Goal: Information Seeking & Learning: Learn about a topic

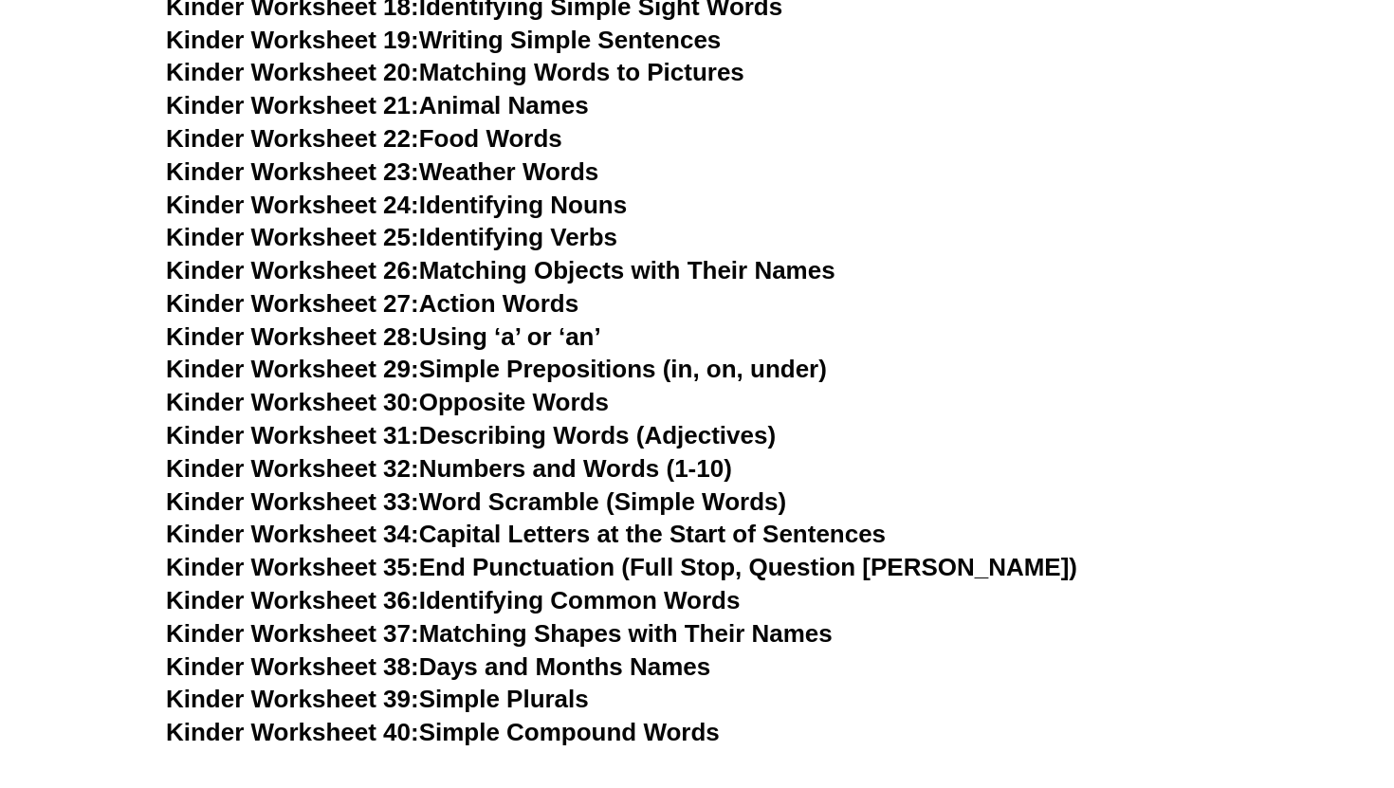
scroll to position [1350, 0]
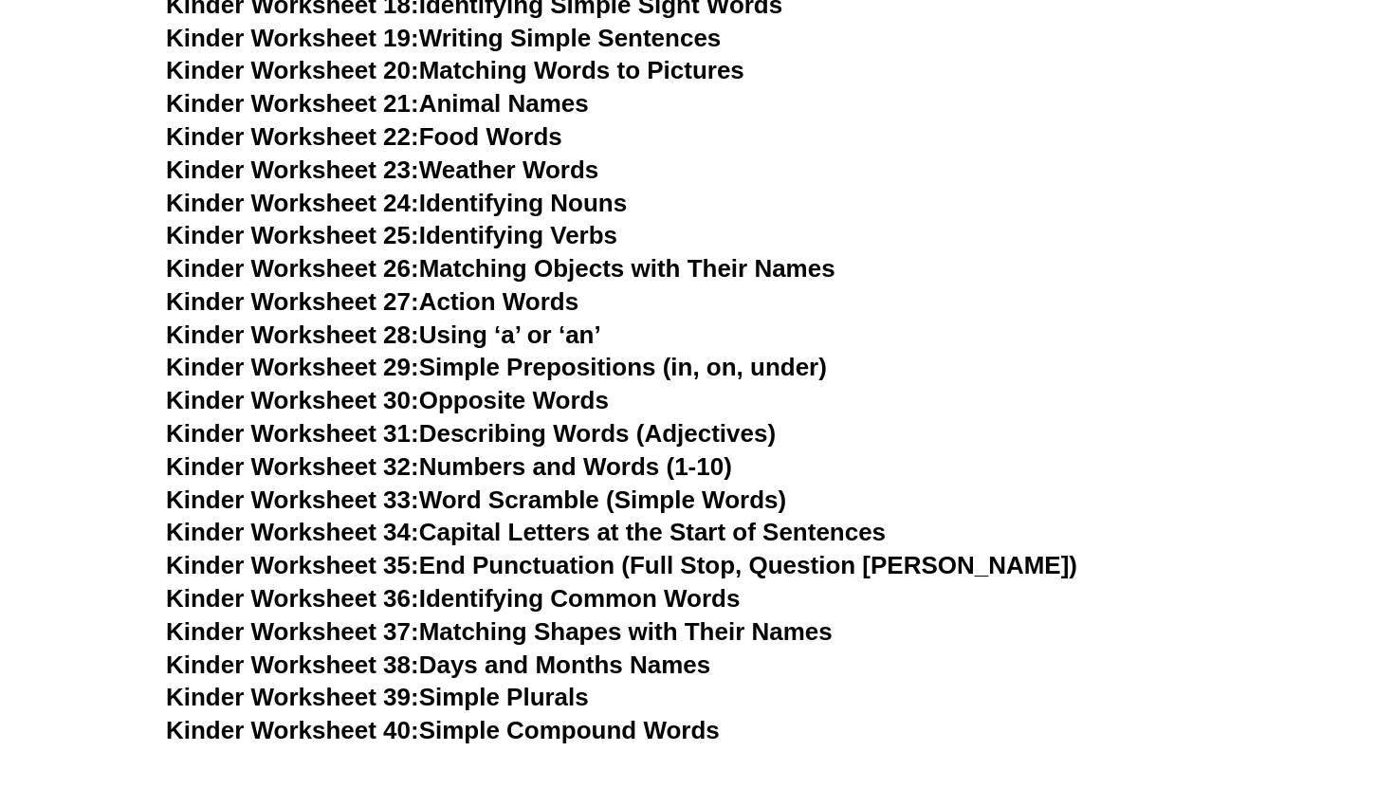
click at [371, 214] on span "Kinder Worksheet 24:" at bounding box center [292, 203] width 253 height 28
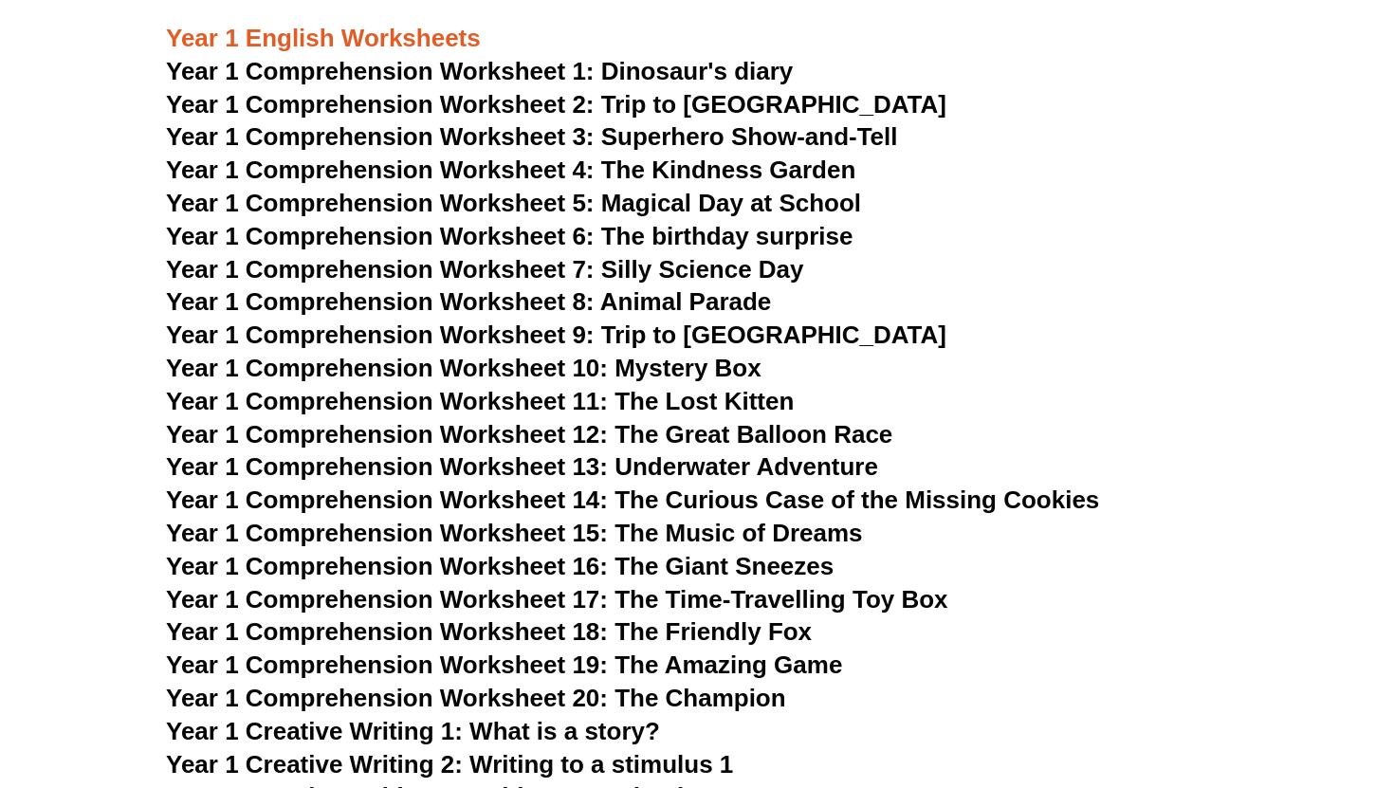
scroll to position [2082, 0]
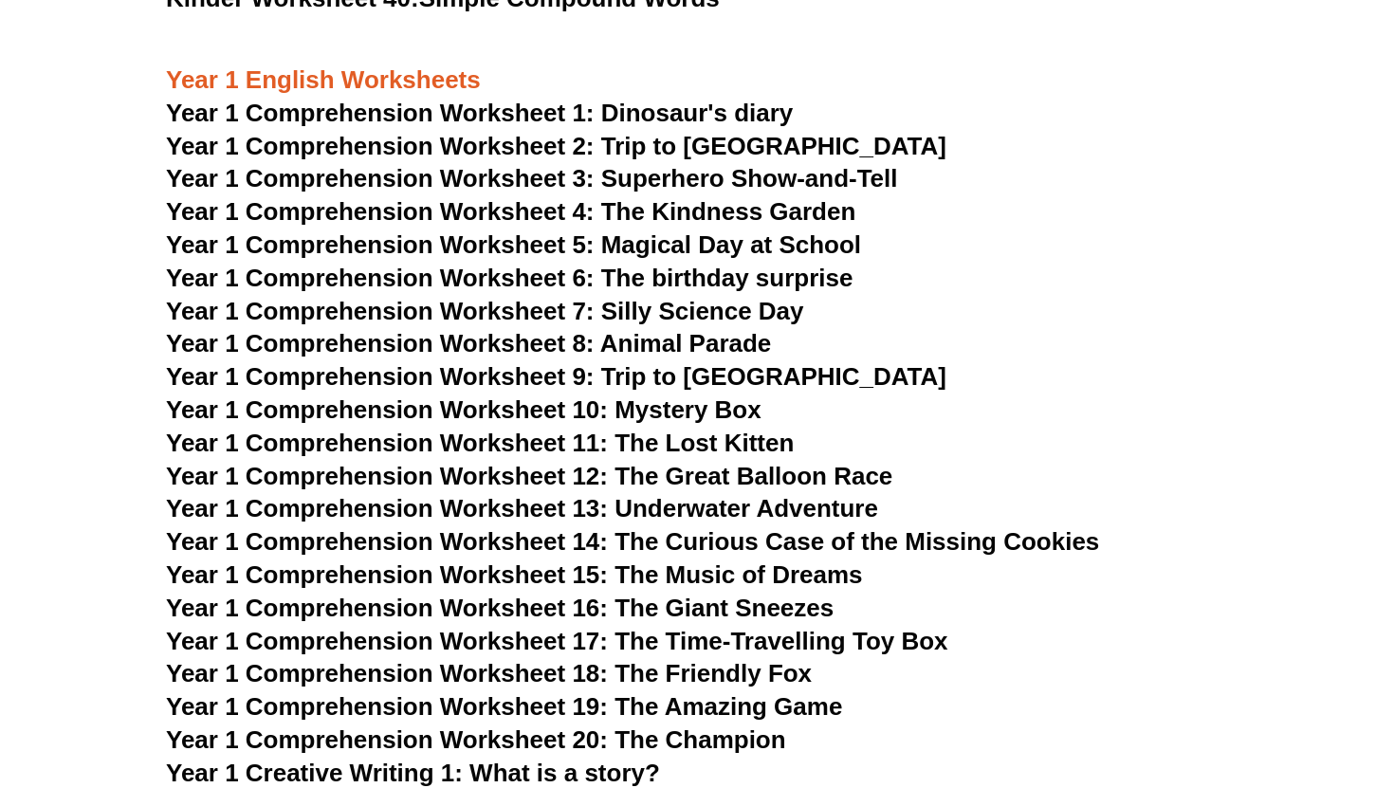
click at [635, 147] on span "Year 1 Comprehension Worksheet 2: Trip to [GEOGRAPHIC_DATA]" at bounding box center [556, 146] width 780 height 28
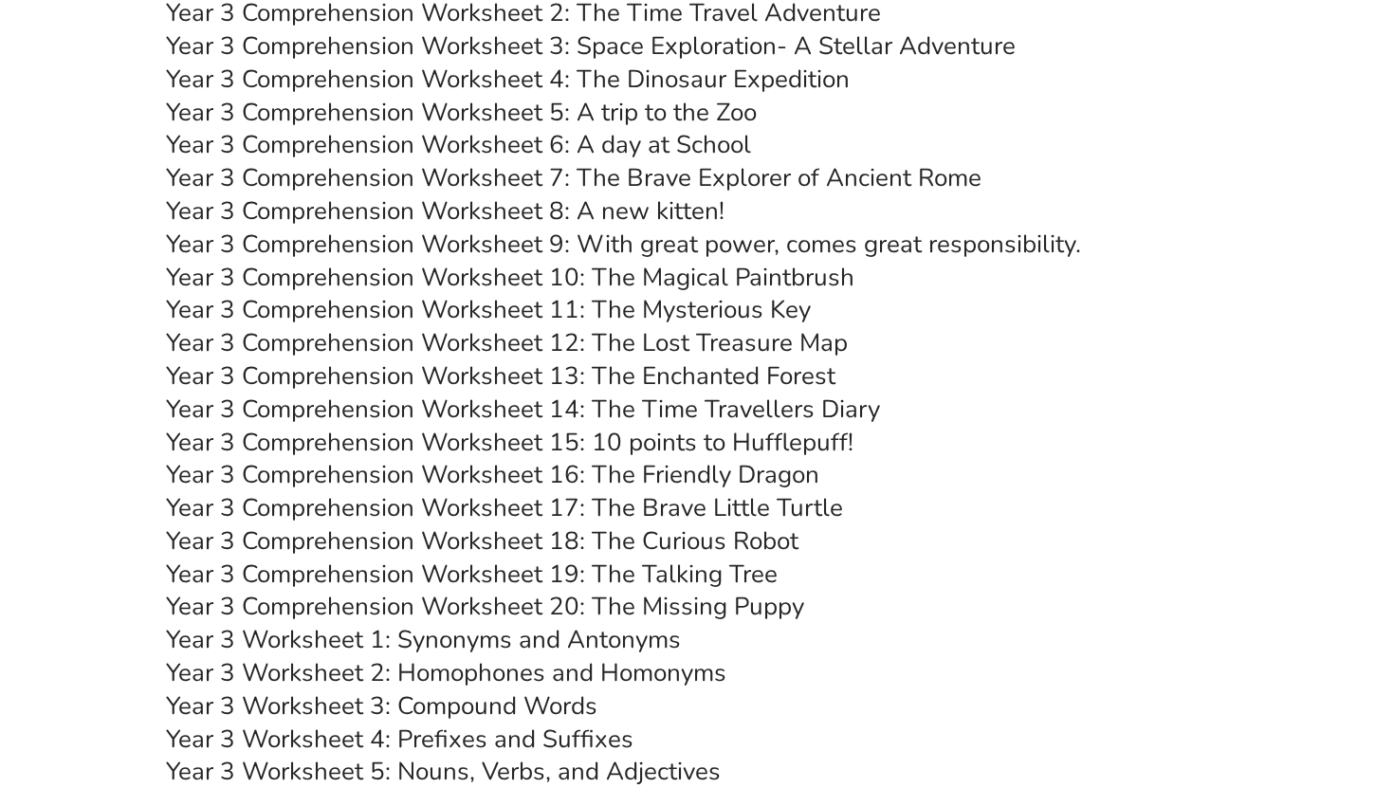
scroll to position [5444, 0]
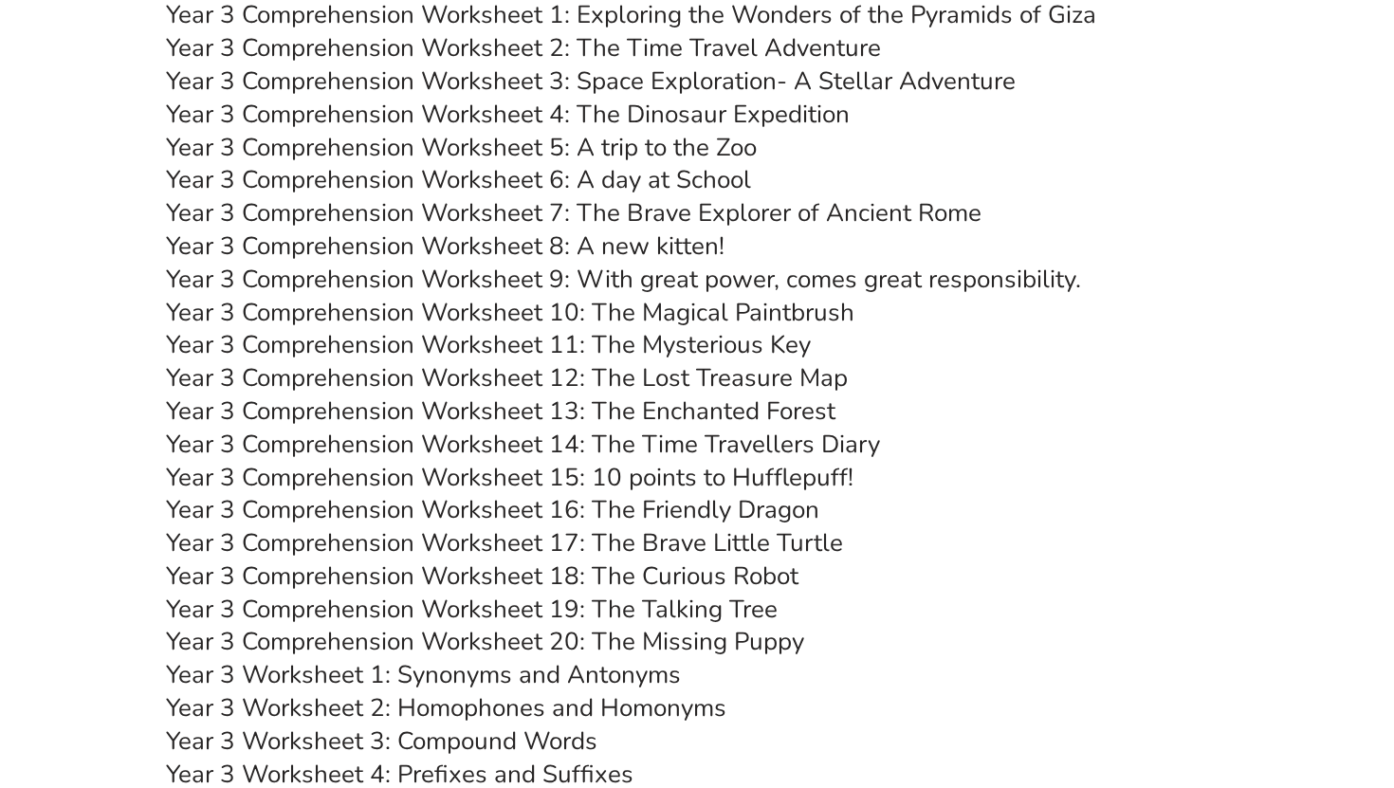
click at [532, 181] on link "Year 3 Comprehension Worksheet 6: A day at School" at bounding box center [458, 179] width 585 height 33
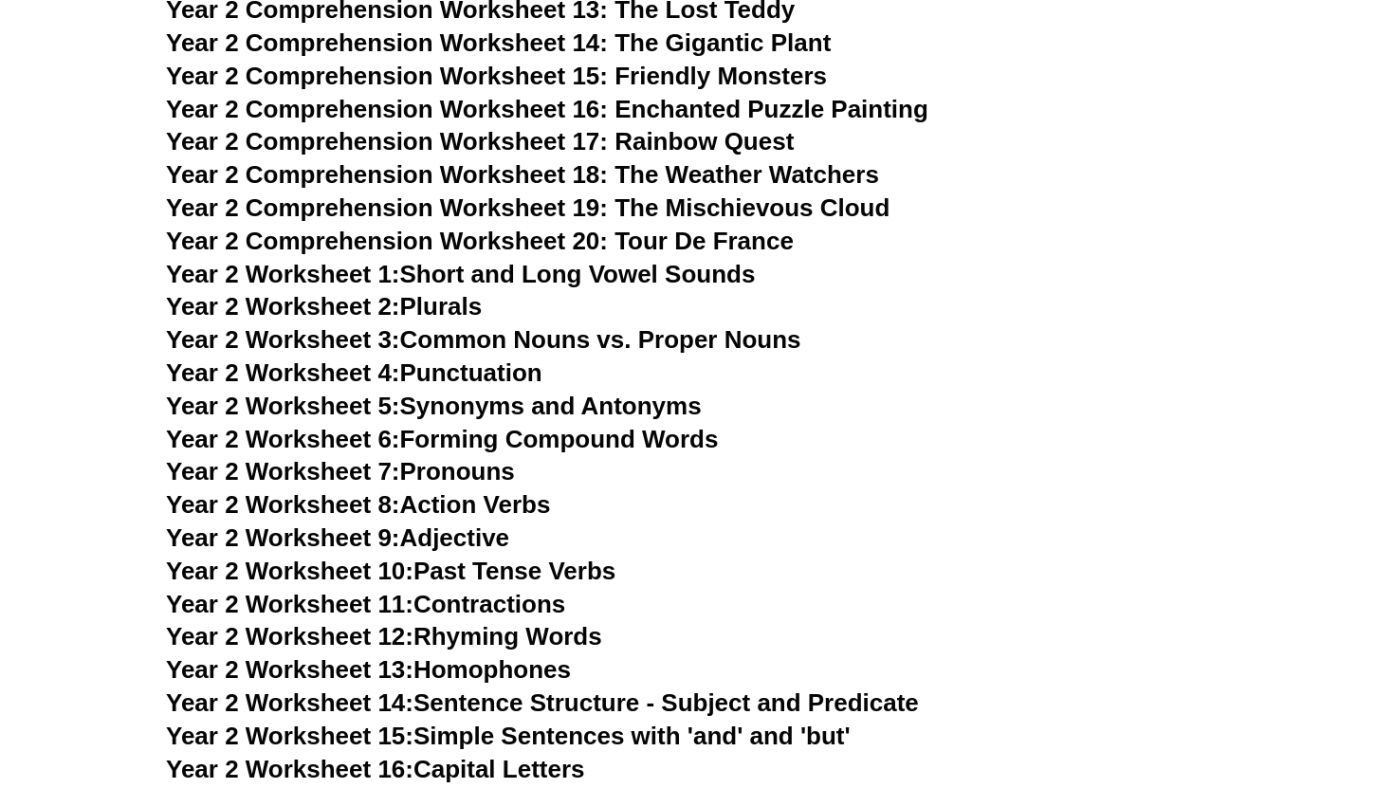
scroll to position [4408, 0]
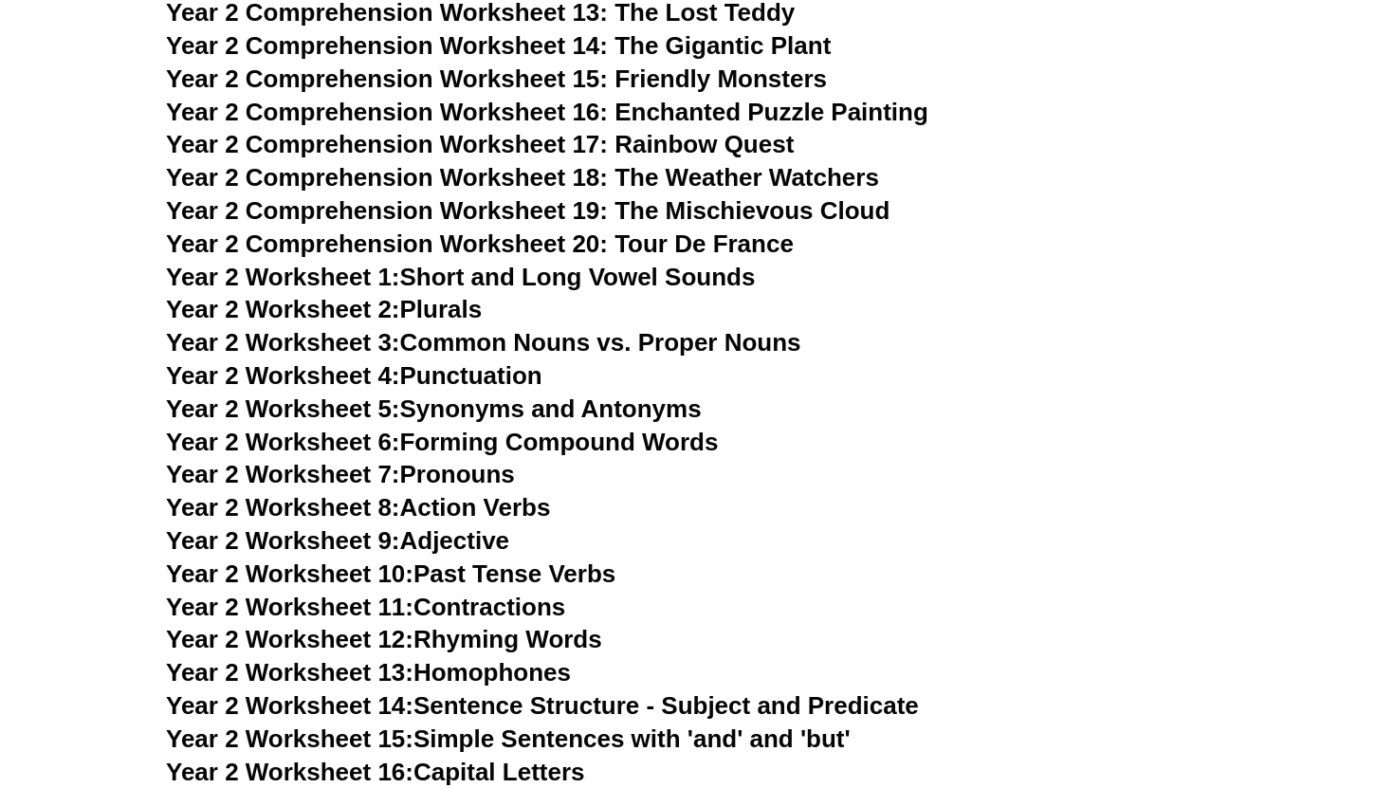
click at [467, 274] on link "Year 2 Worksheet 1: Short and Long Vowel Sounds" at bounding box center [460, 277] width 589 height 28
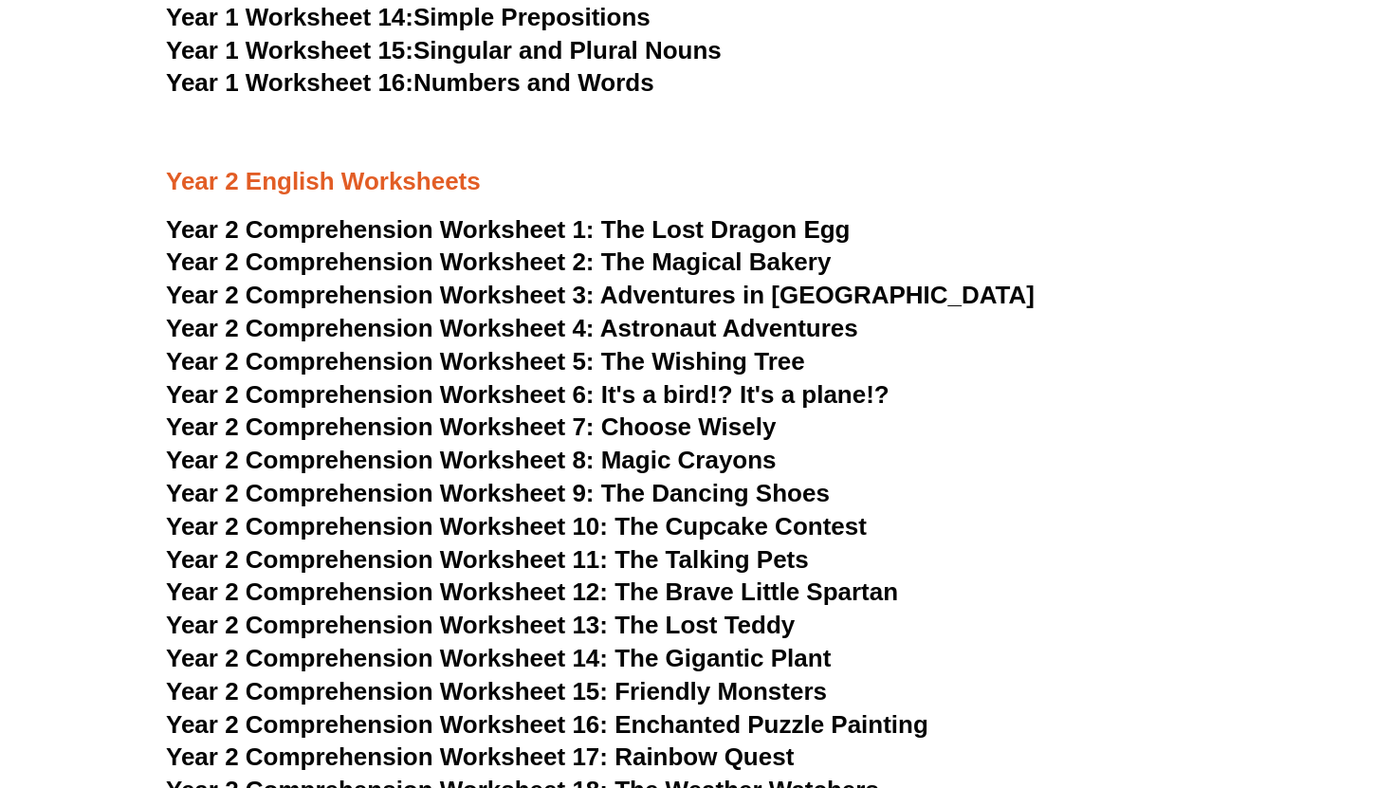
scroll to position [3706, 0]
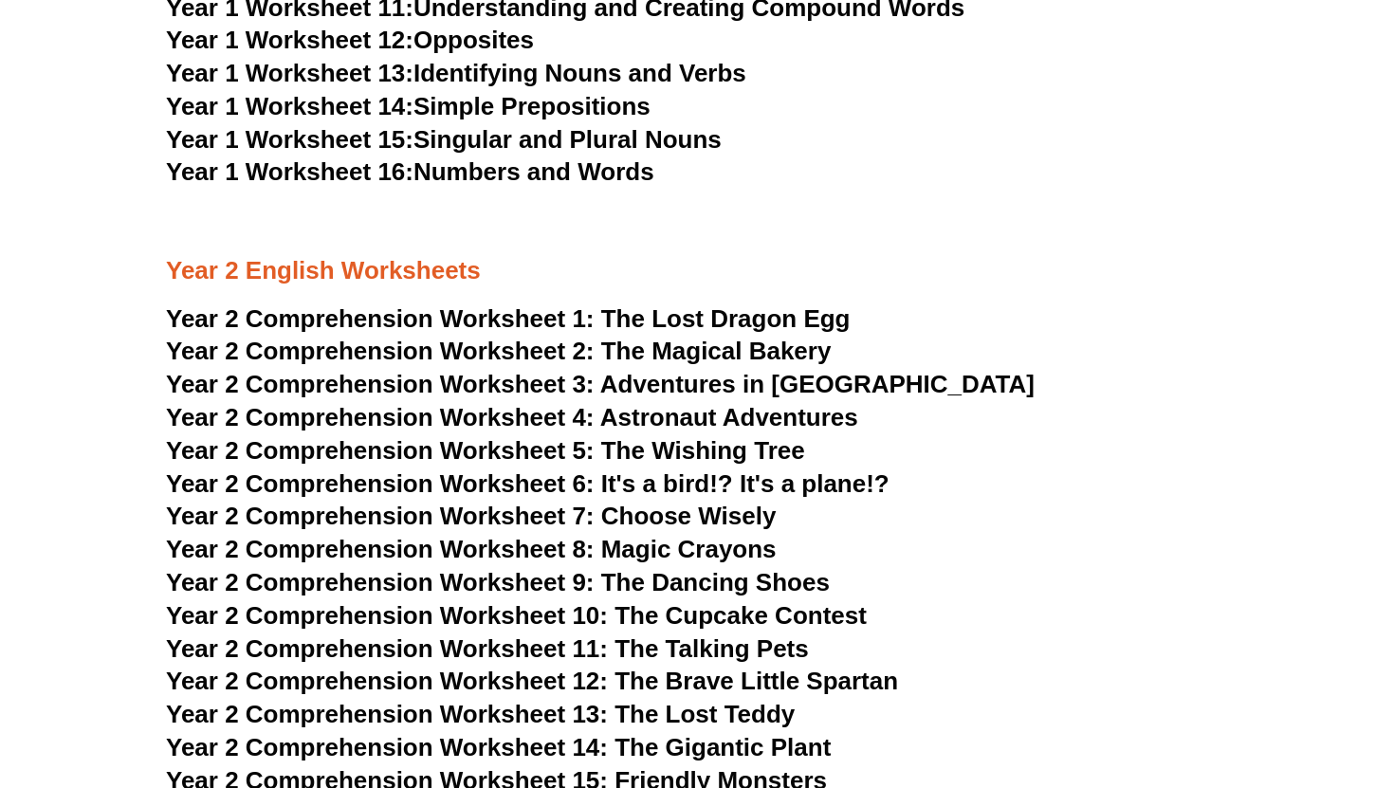
click at [660, 312] on span "The Lost Dragon Egg" at bounding box center [725, 318] width 249 height 28
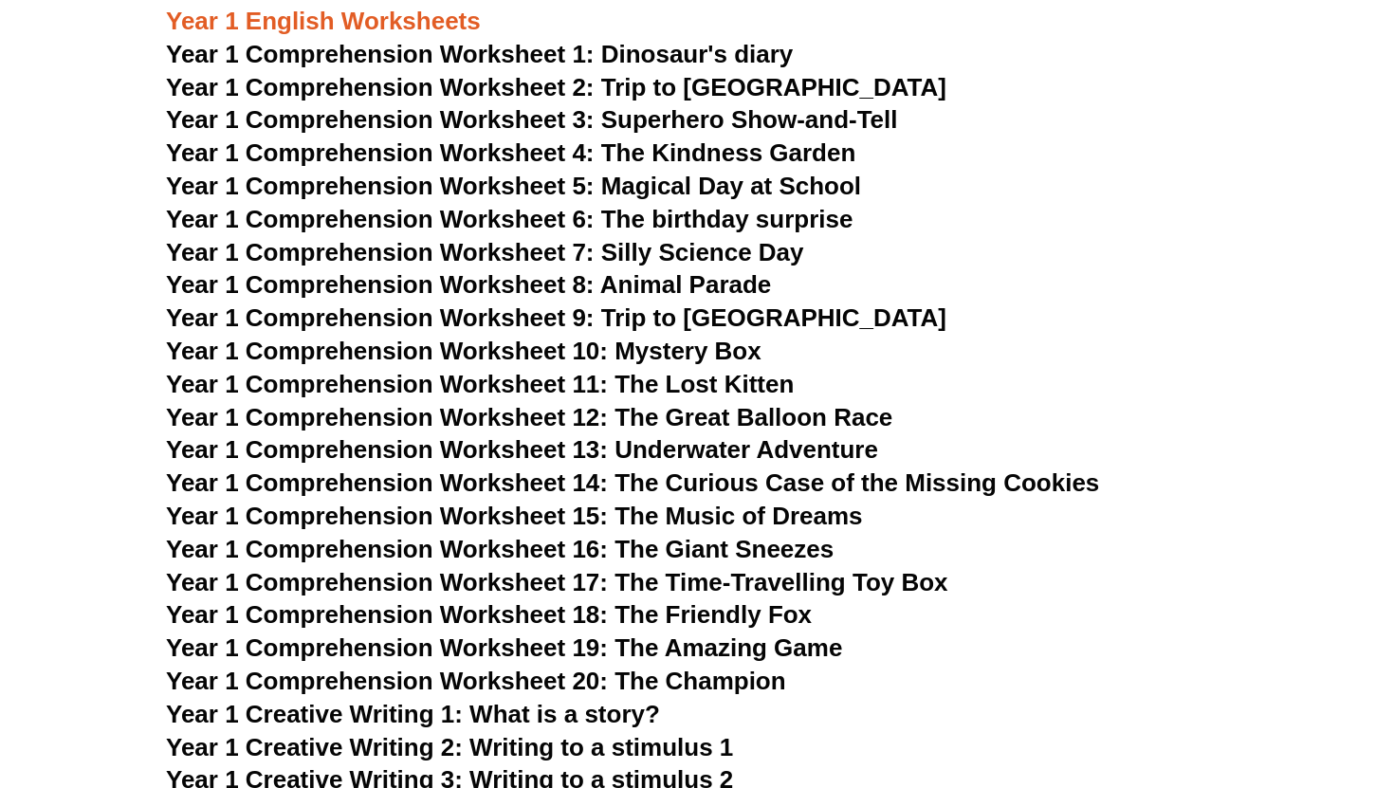
scroll to position [2136, 0]
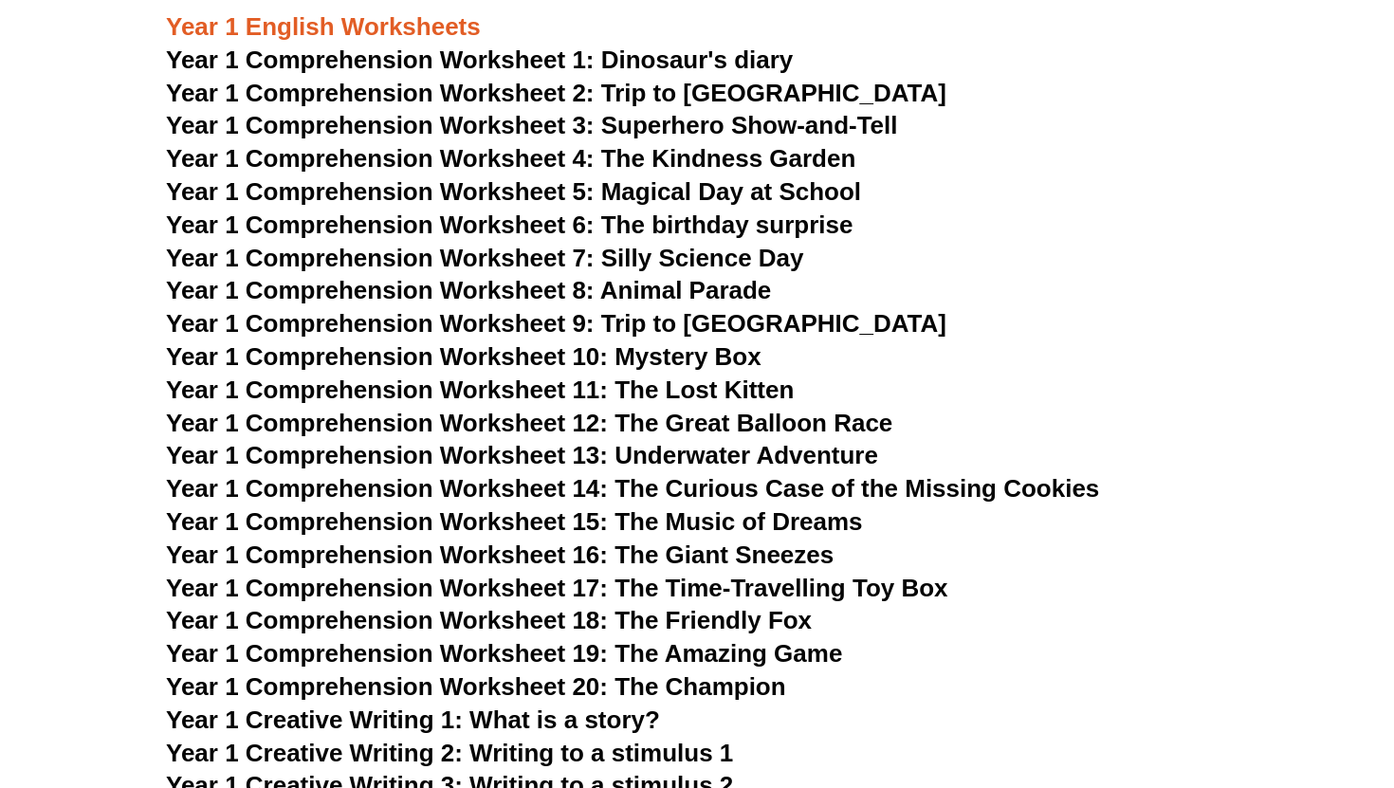
click at [756, 457] on span "Year 1 Comprehension Worksheet 13: Underwater Adventure" at bounding box center [522, 455] width 712 height 28
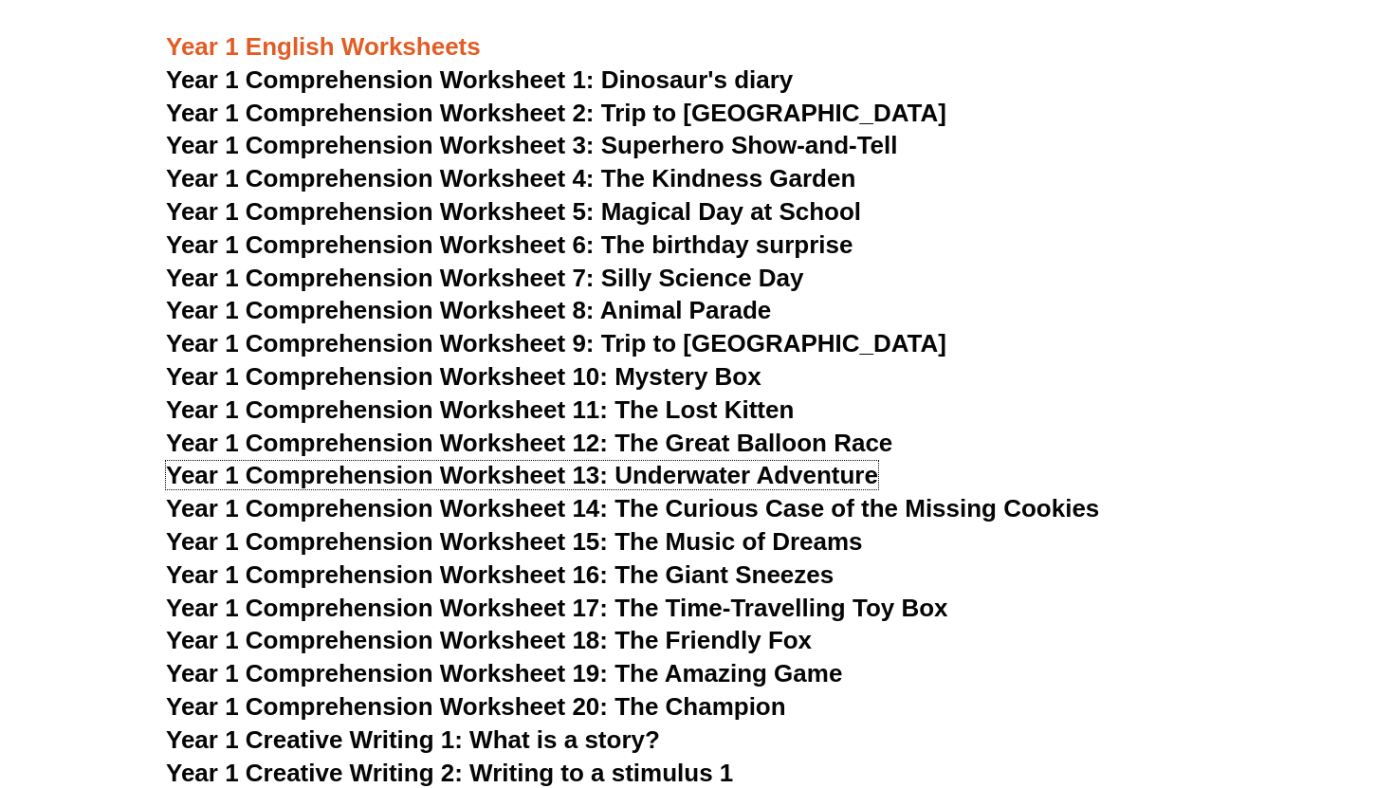
scroll to position [2107, 0]
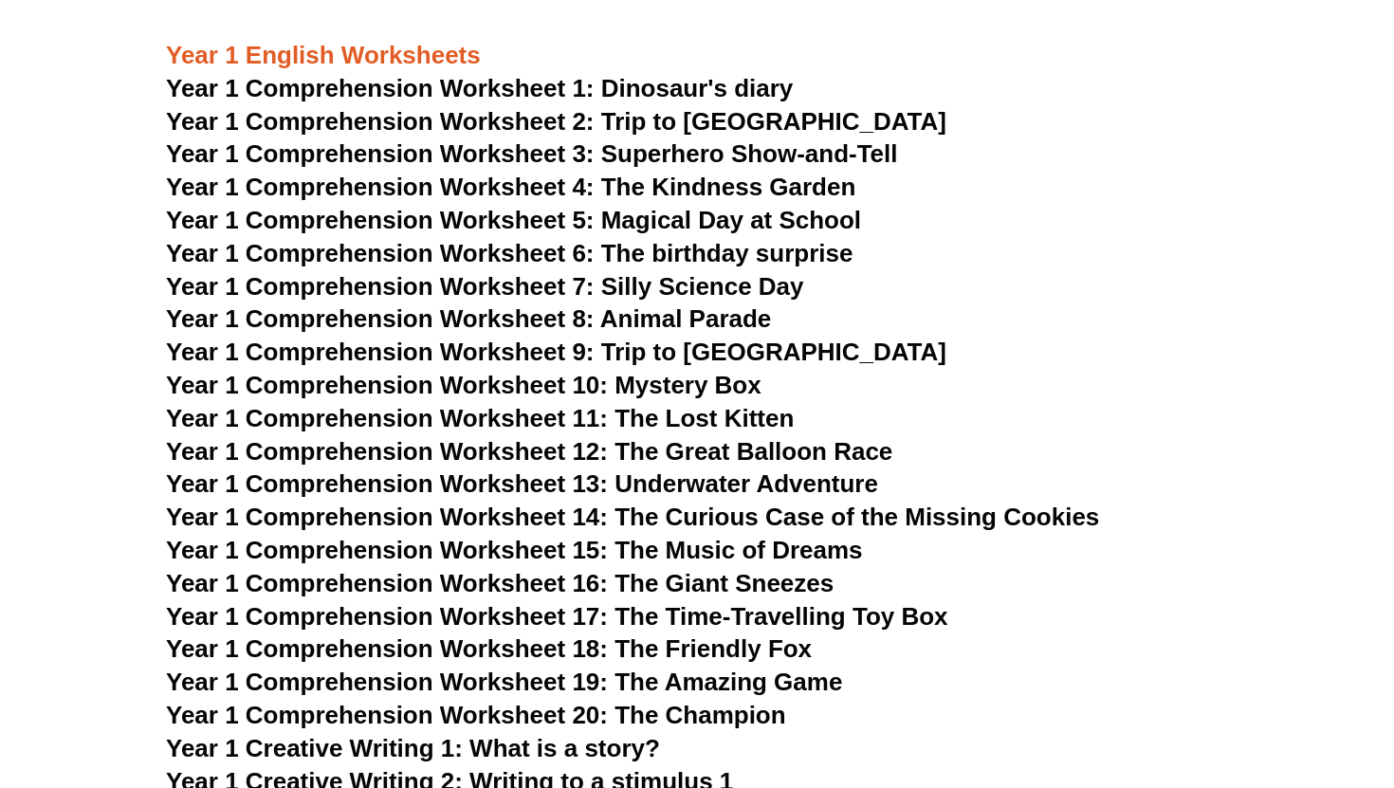
click at [720, 254] on span "Year 1 Comprehension Worksheet 6: The birthday surprise" at bounding box center [509, 253] width 687 height 28
click at [734, 84] on span "Year 1 Comprehension Worksheet 1: Dinosaur's diary" at bounding box center [479, 88] width 627 height 28
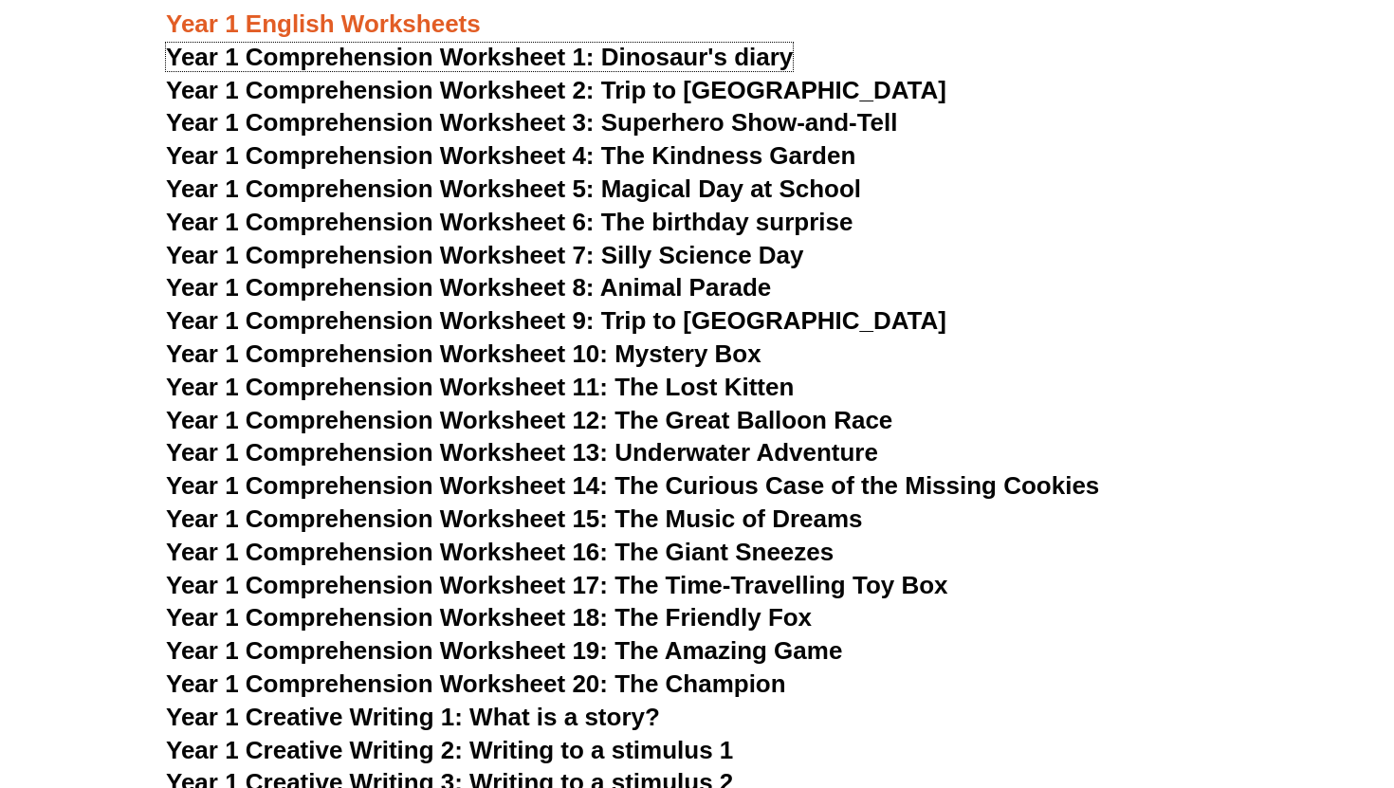
scroll to position [2140, 0]
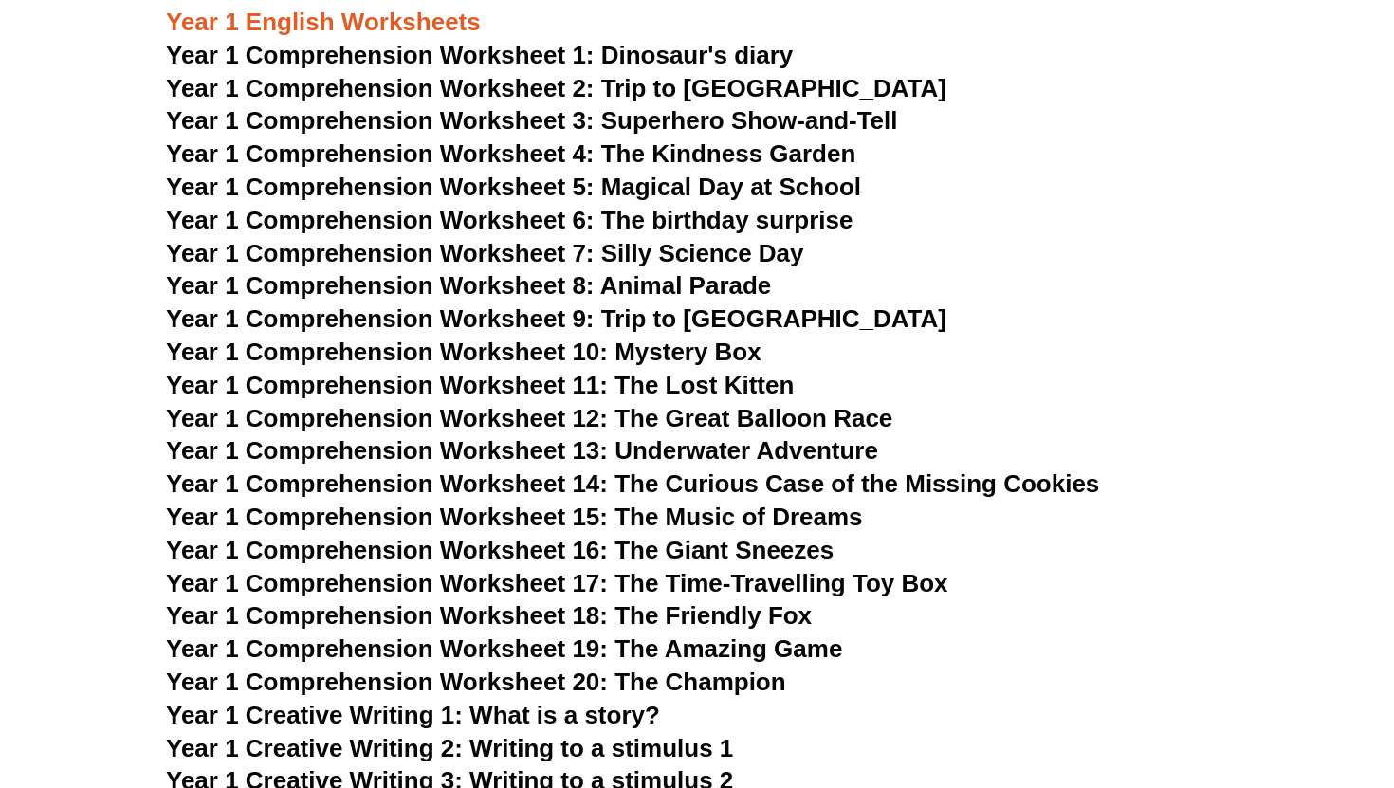
click at [729, 419] on span "Year 1 Comprehension Worksheet 12: The Great Balloon Race" at bounding box center [529, 418] width 726 height 28
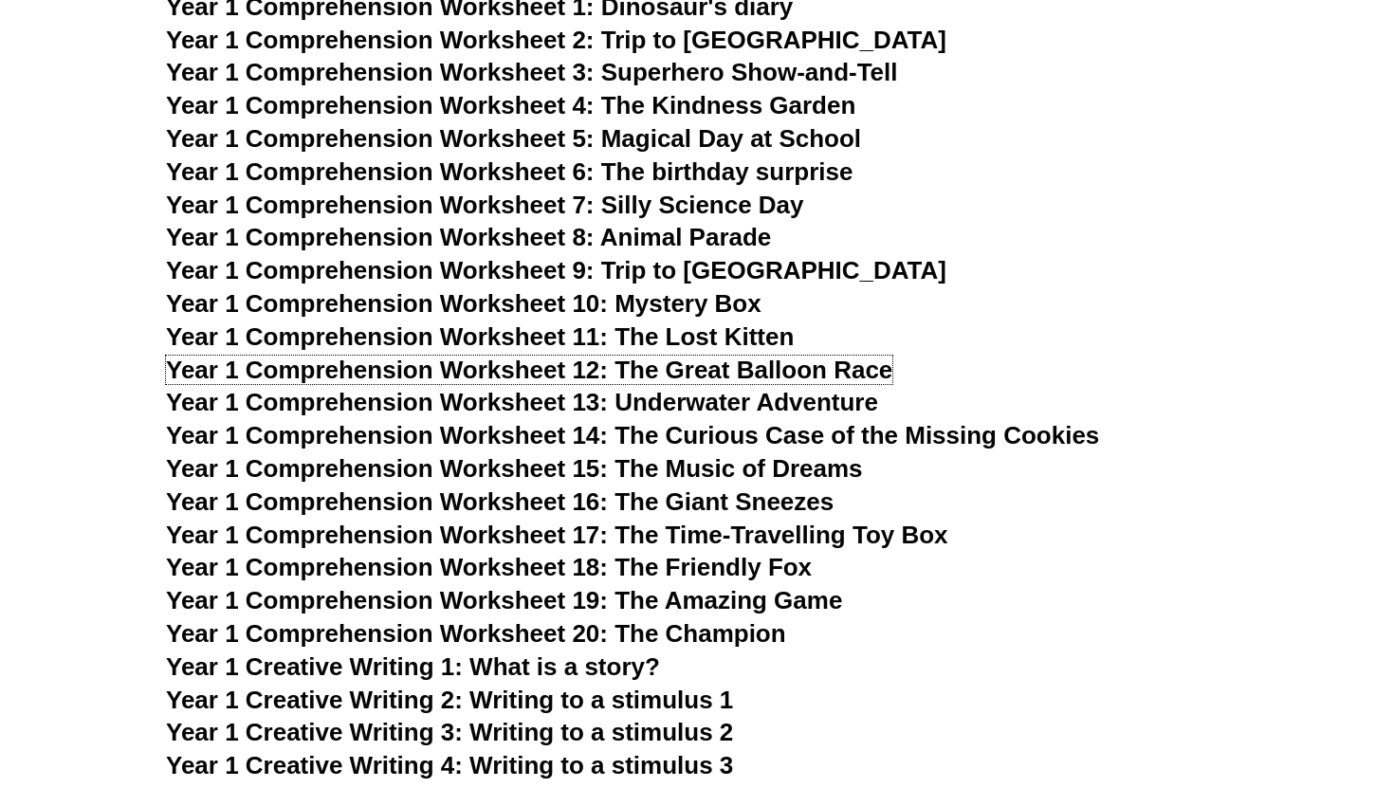
scroll to position [2217, 0]
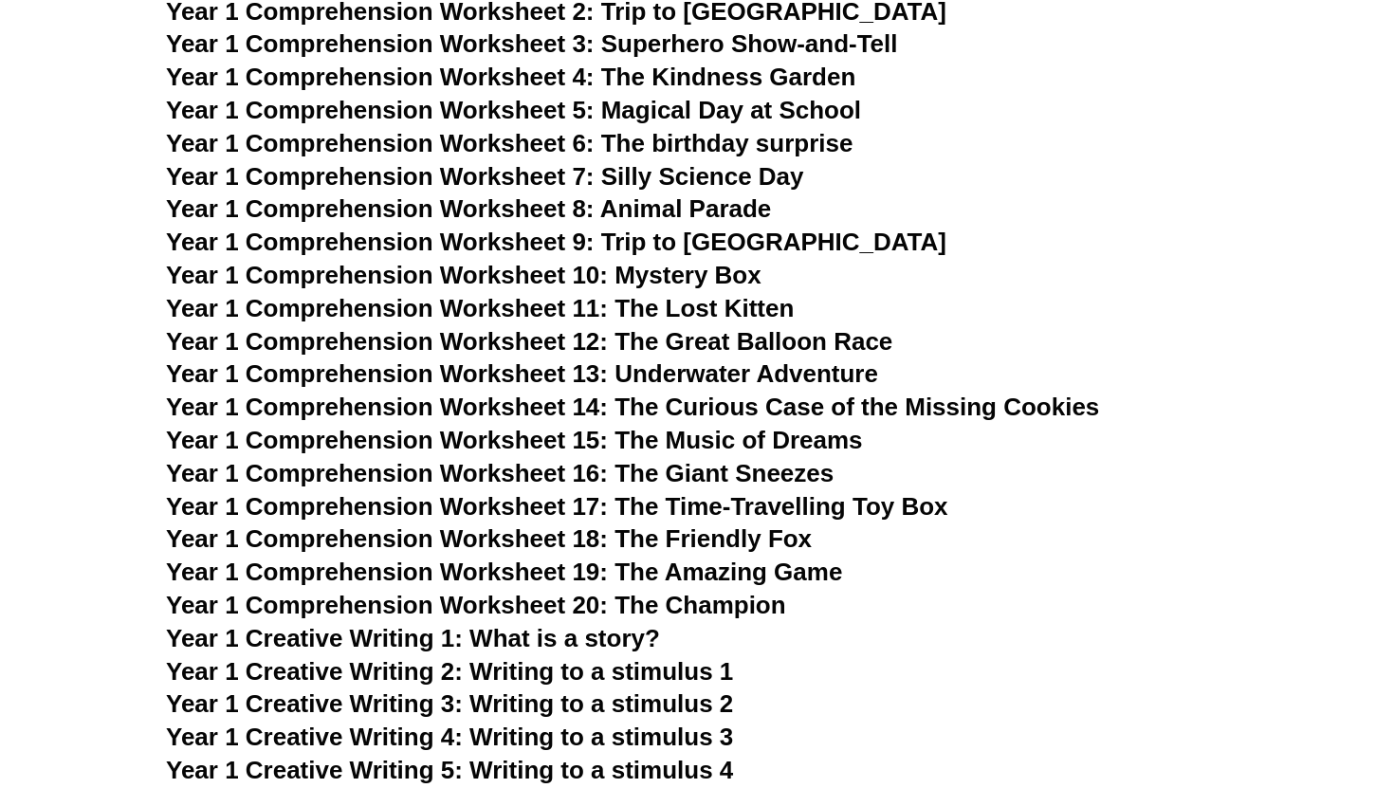
click at [718, 507] on span "Year 1 Comprehension Worksheet 17: The Time-Travelling Toy Box" at bounding box center [557, 506] width 782 height 28
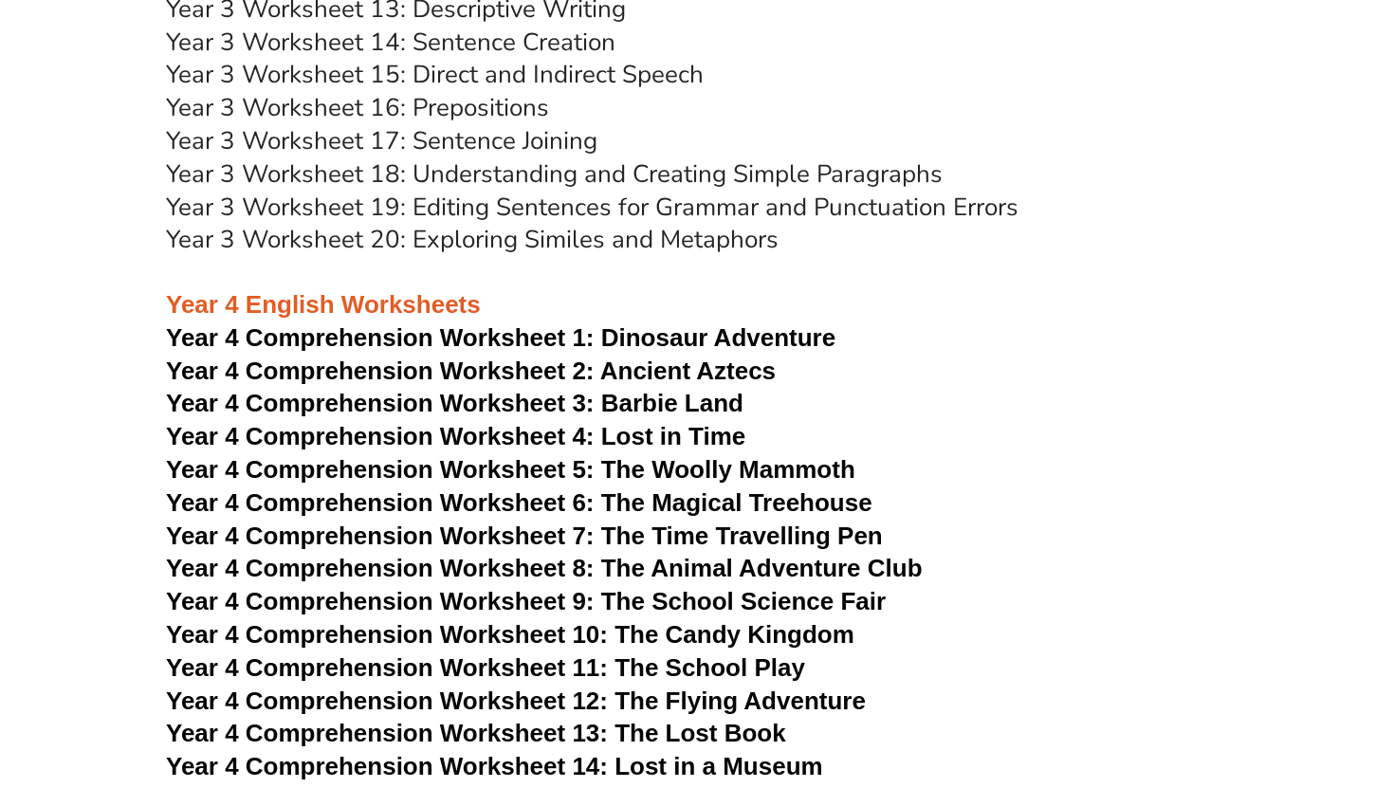
scroll to position [6478, 0]
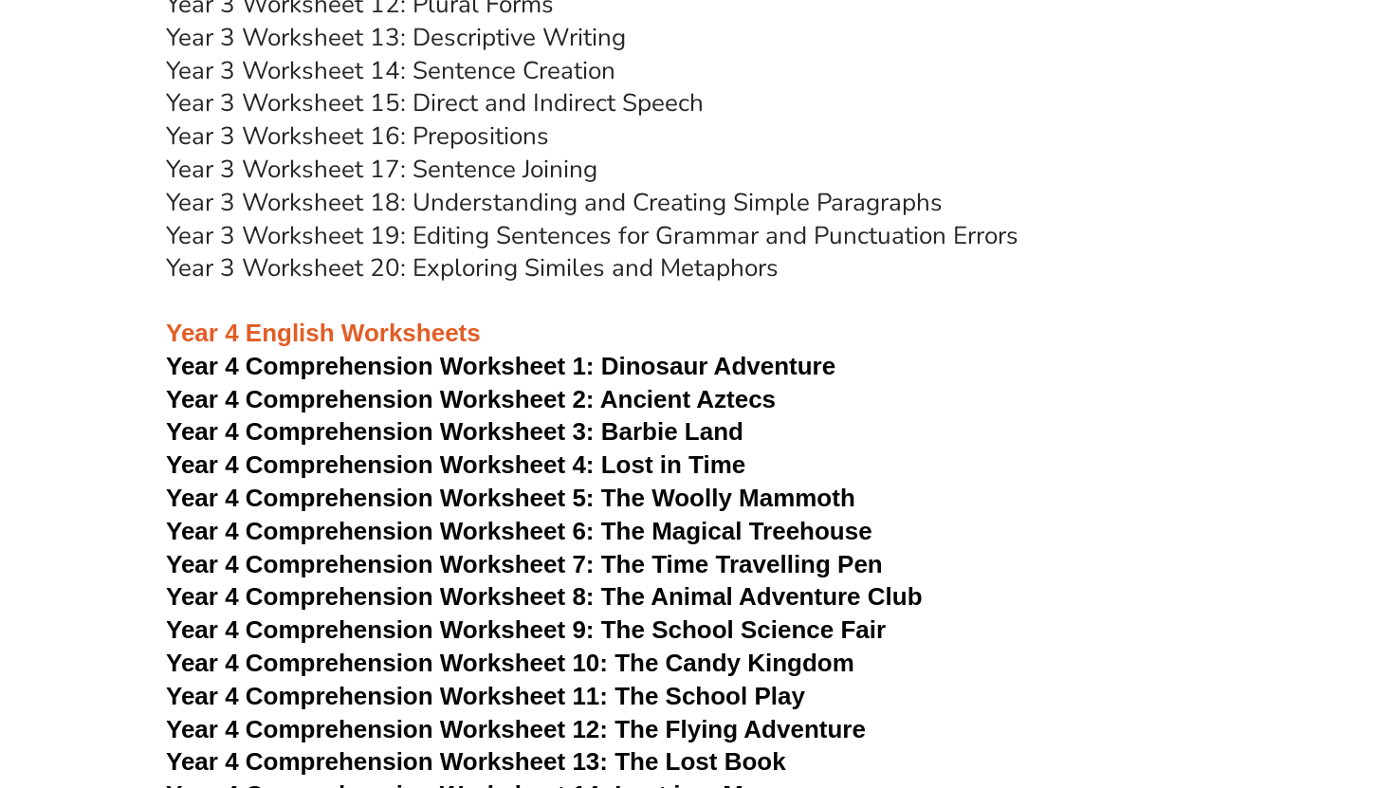
click at [571, 268] on link "Year 3 Worksheet 20: Exploring Similes and Metaphors" at bounding box center [472, 267] width 613 height 33
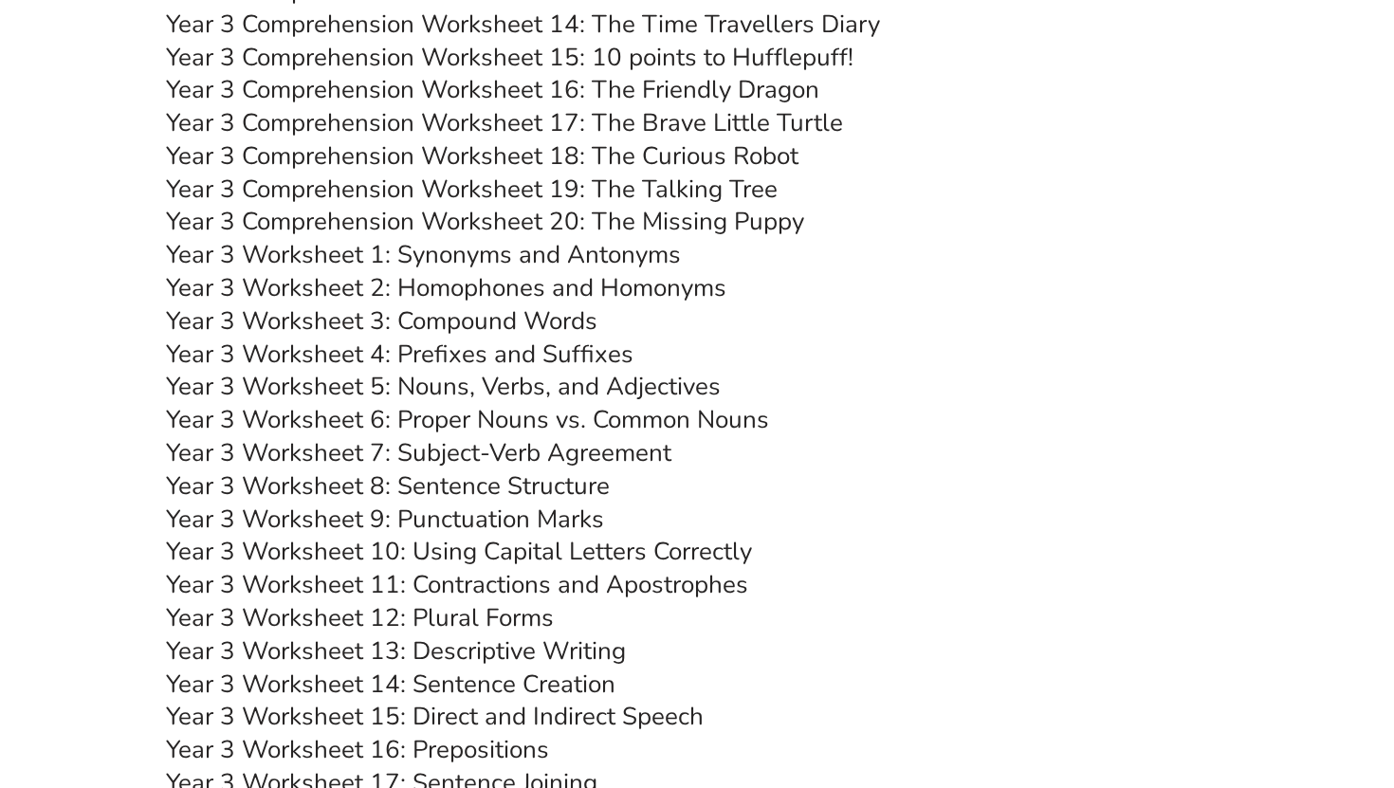
scroll to position [5858, 0]
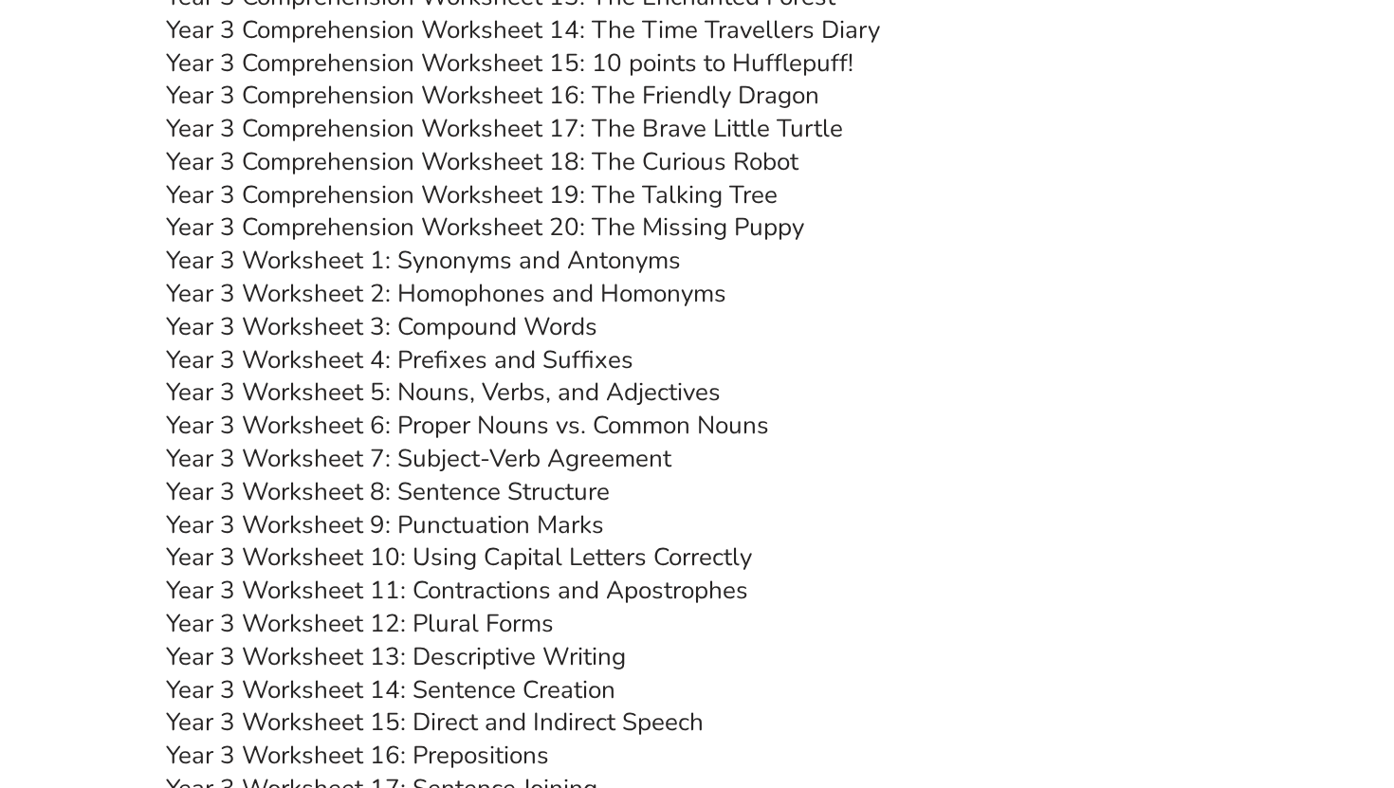
click at [622, 164] on link "Year 3 Comprehension Worksheet 18: The Curious Robot" at bounding box center [482, 161] width 632 height 33
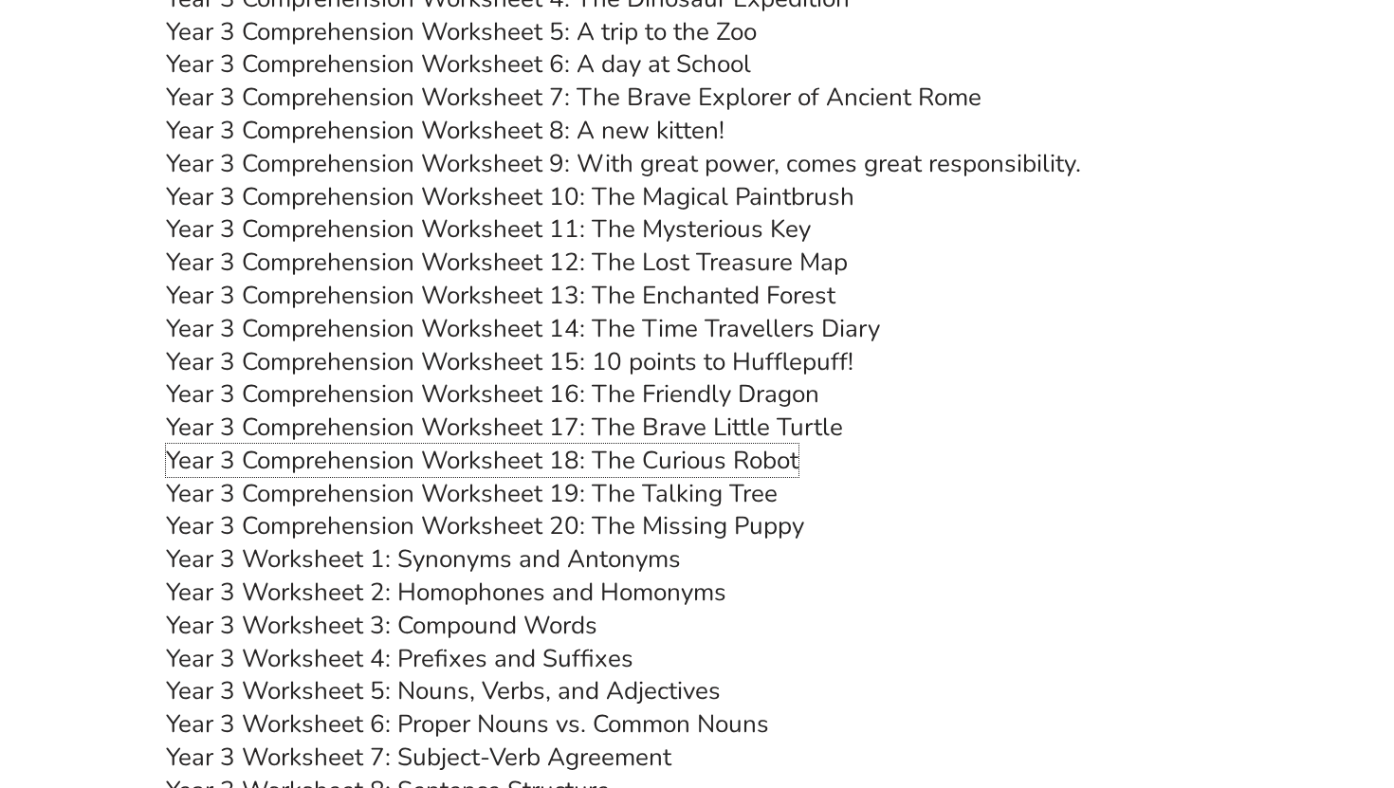
scroll to position [5488, 0]
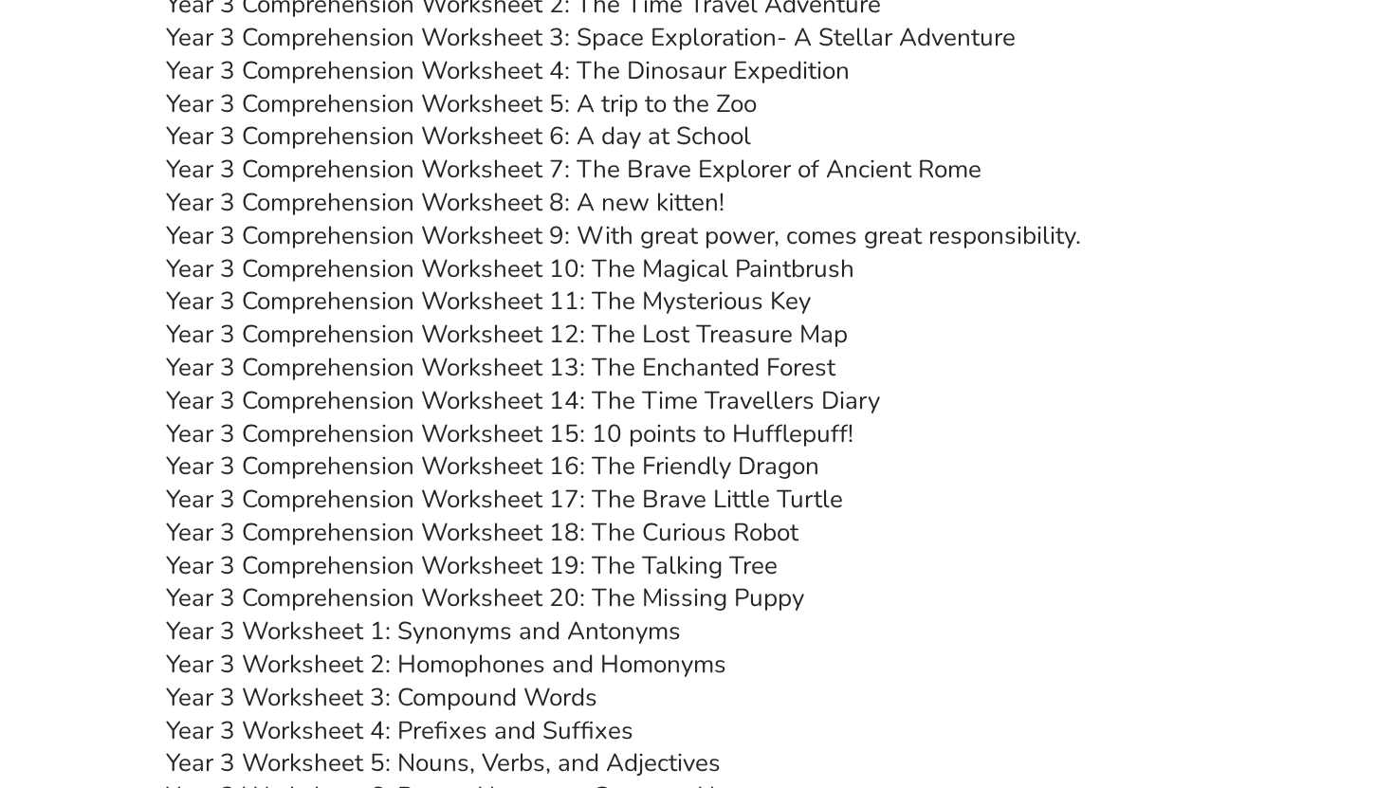
click at [658, 138] on link "Year 3 Comprehension Worksheet 6: A day at School" at bounding box center [458, 135] width 585 height 33
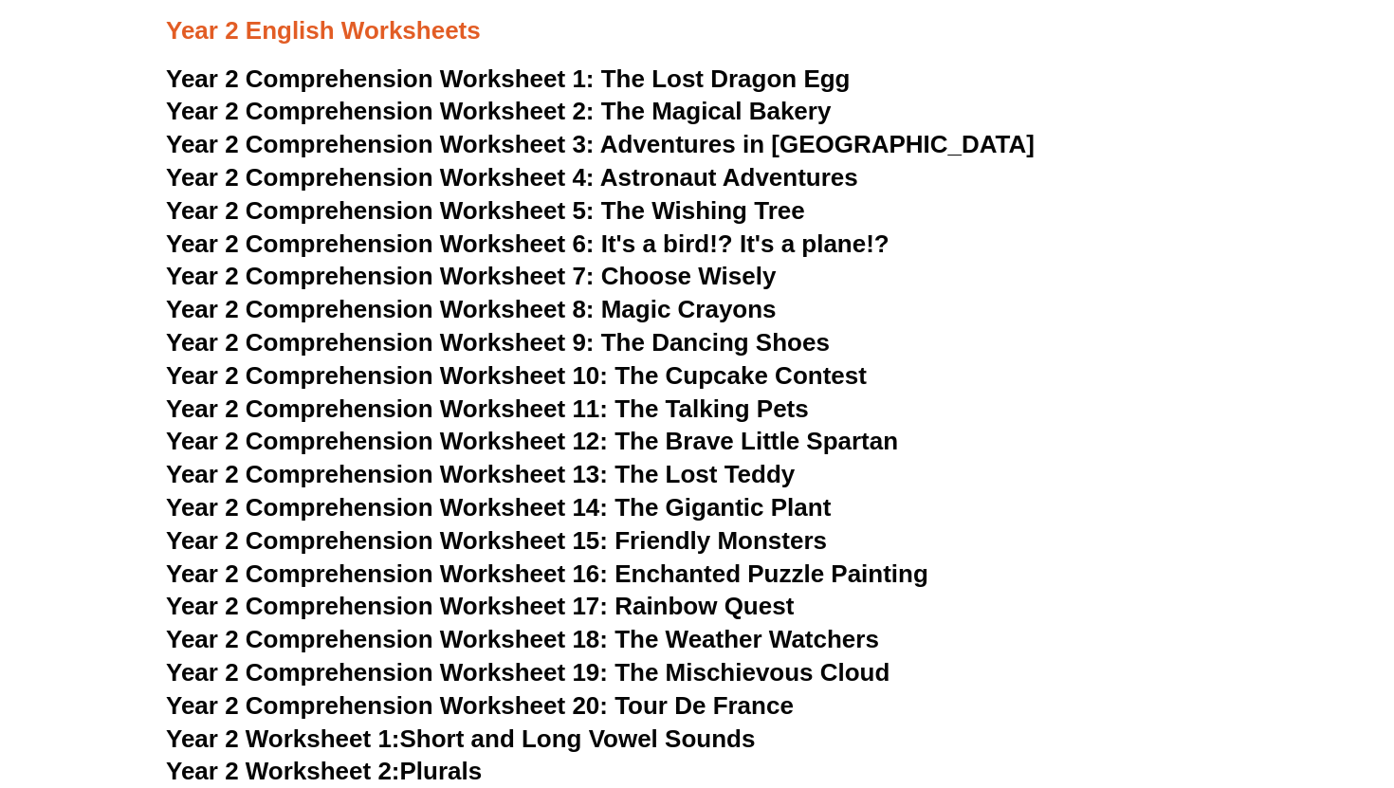
scroll to position [3943, 0]
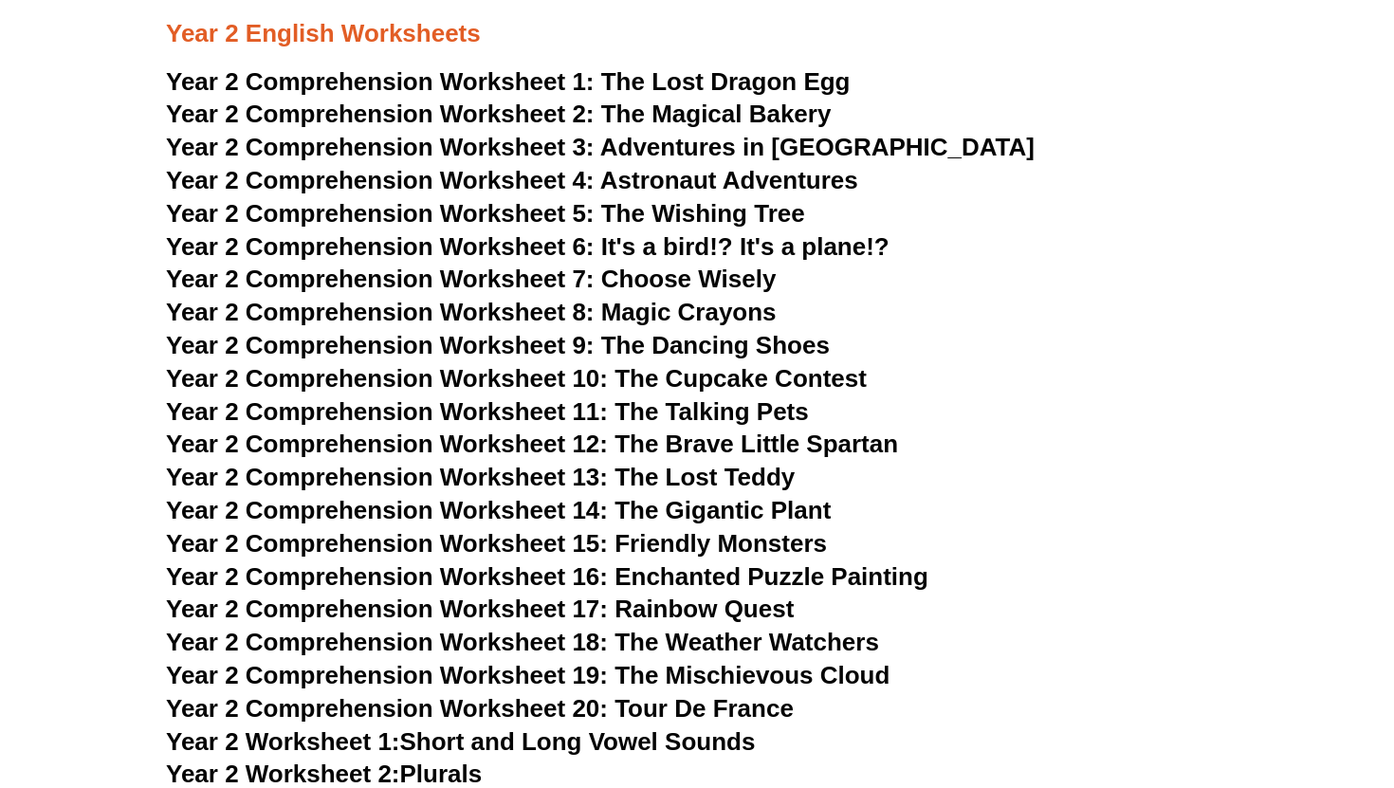
click at [740, 151] on span "Adventures in [GEOGRAPHIC_DATA]" at bounding box center [817, 147] width 434 height 28
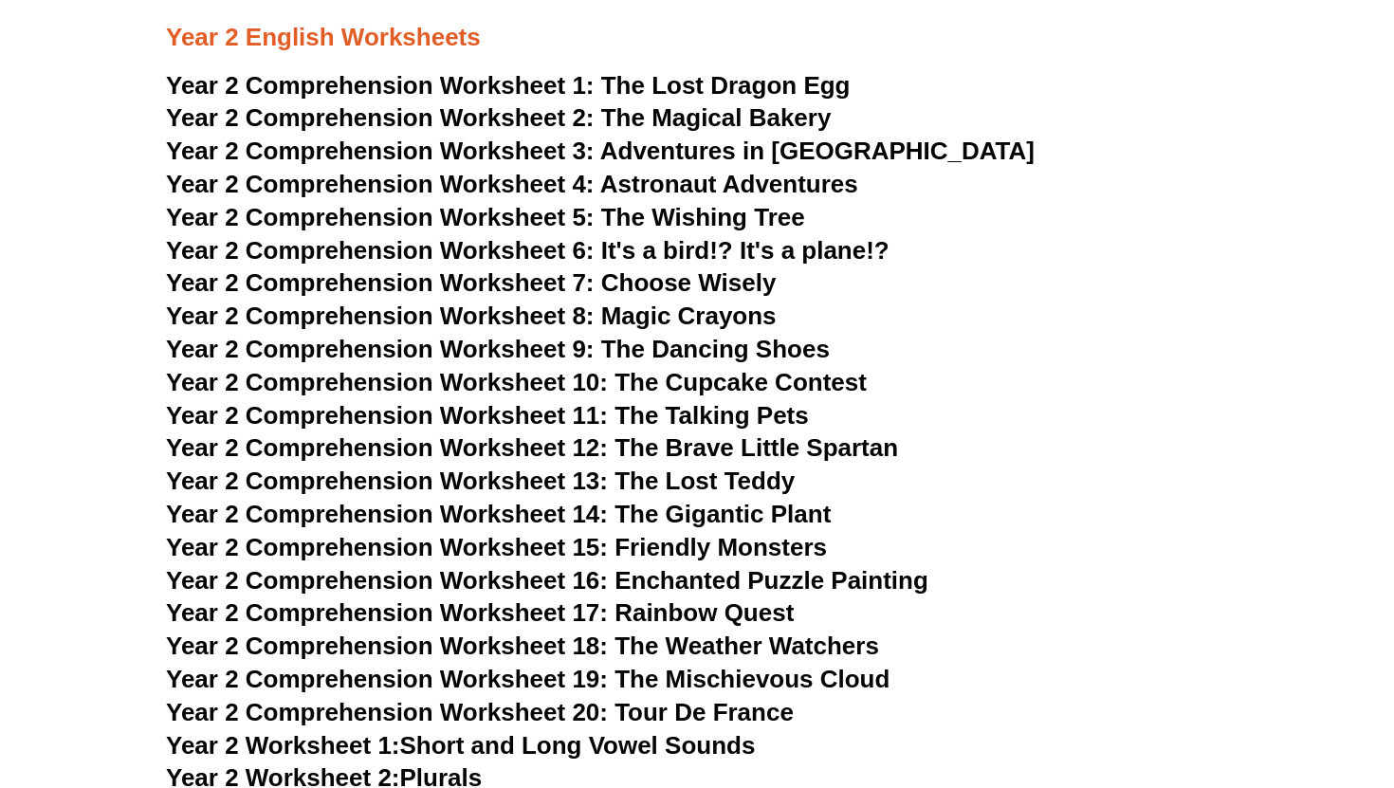
click at [767, 82] on span "The Lost Dragon Egg" at bounding box center [725, 85] width 249 height 28
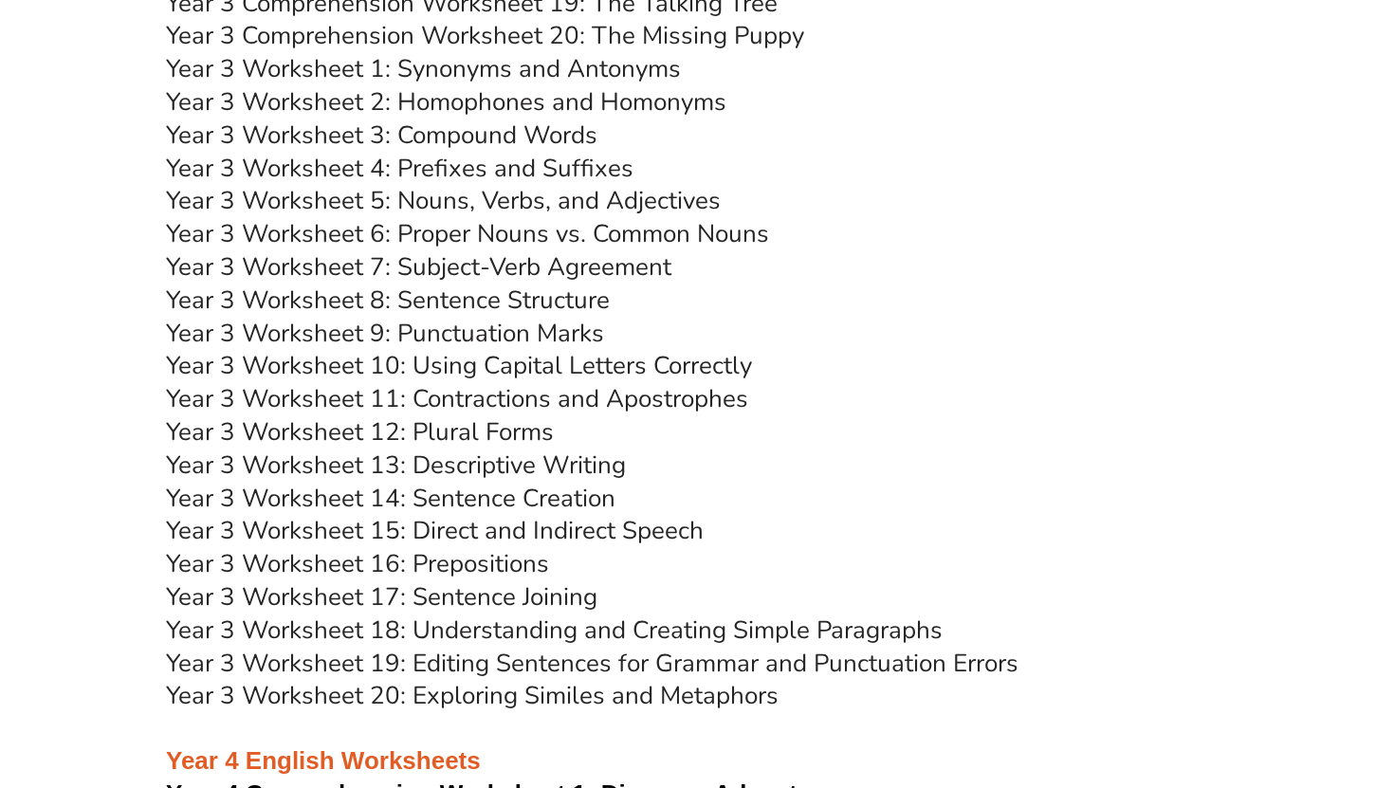
scroll to position [6042, 0]
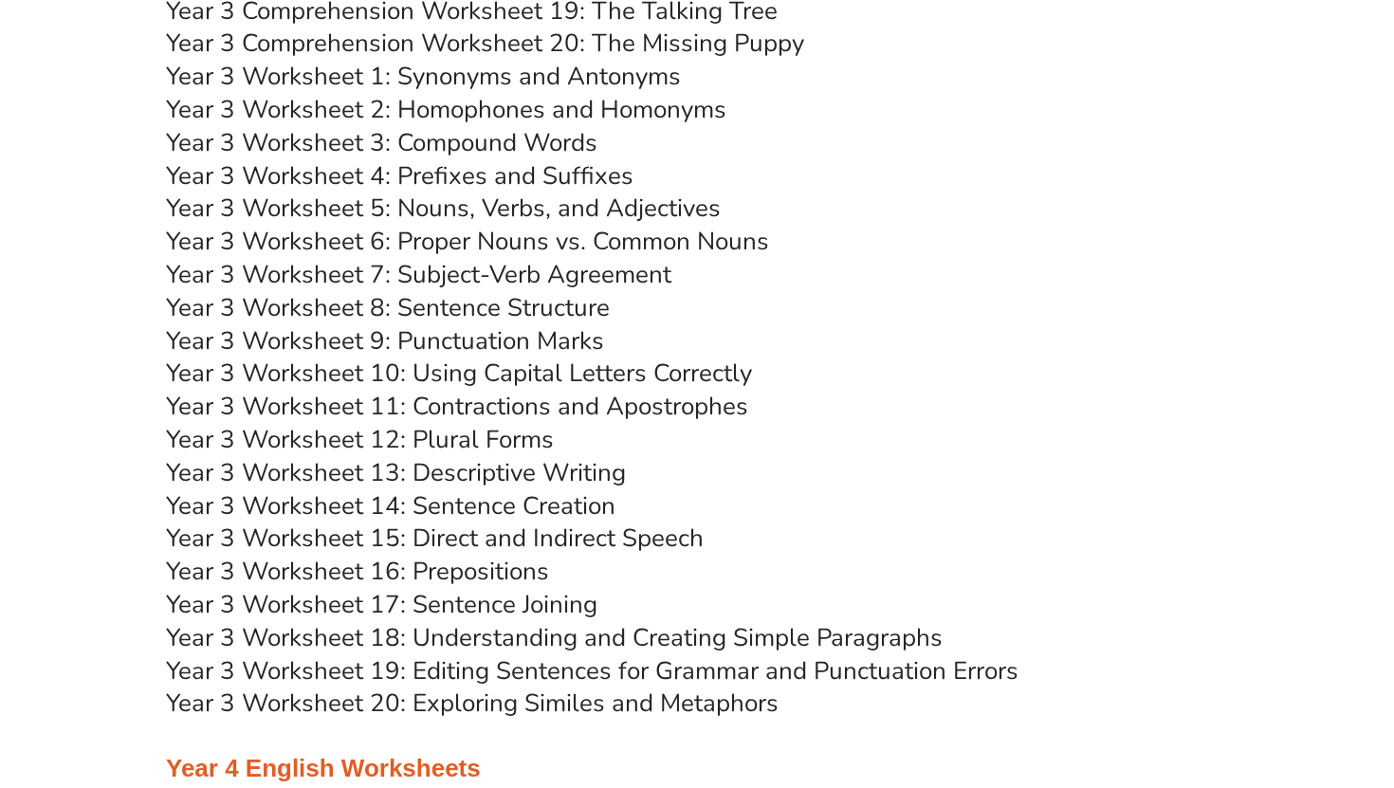
click at [494, 671] on link "Year 3 Worksheet 19: Editing Sentences for Grammar and Punctuation Errors" at bounding box center [592, 670] width 852 height 33
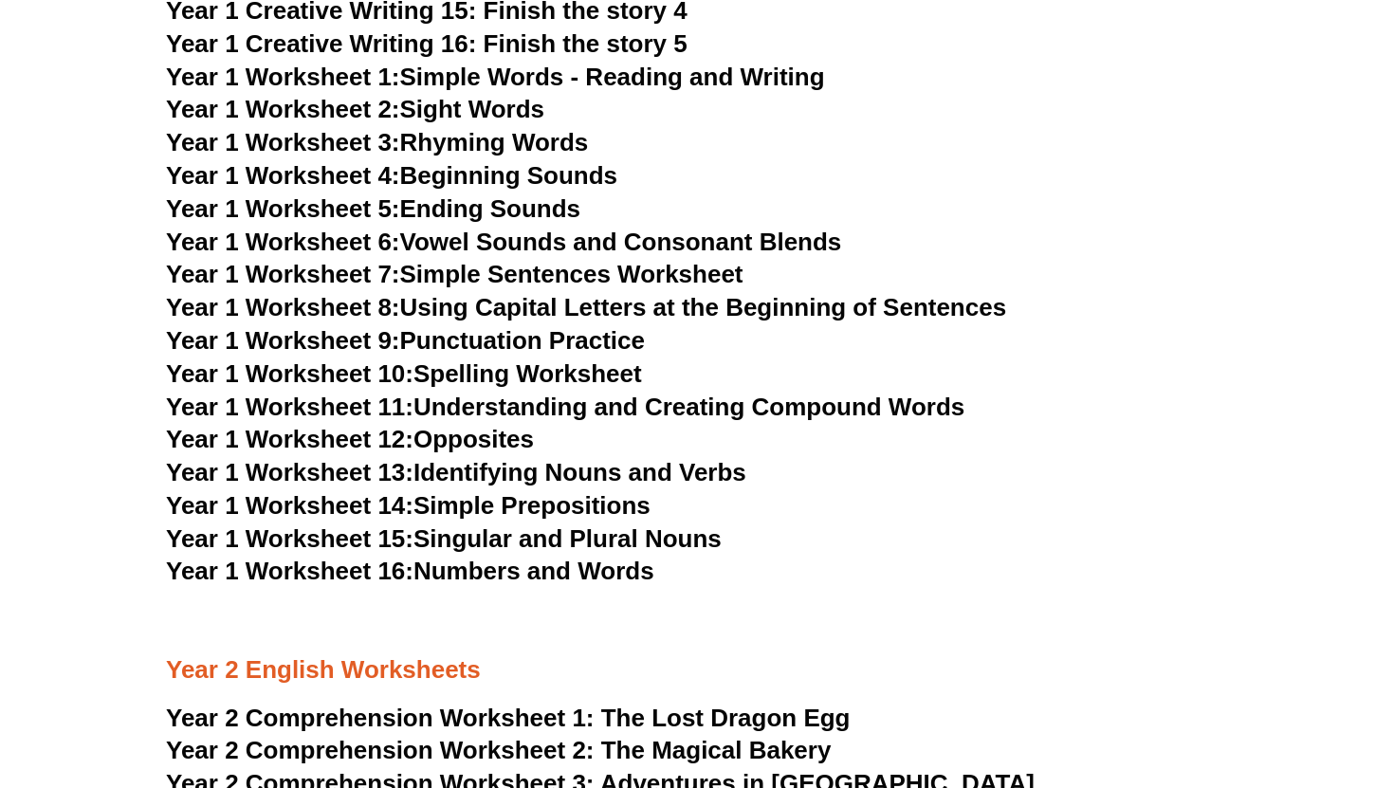
scroll to position [3308, 0]
click at [648, 403] on link "Year 1 Worksheet 11: Understanding and Creating Compound Words" at bounding box center [565, 406] width 798 height 28
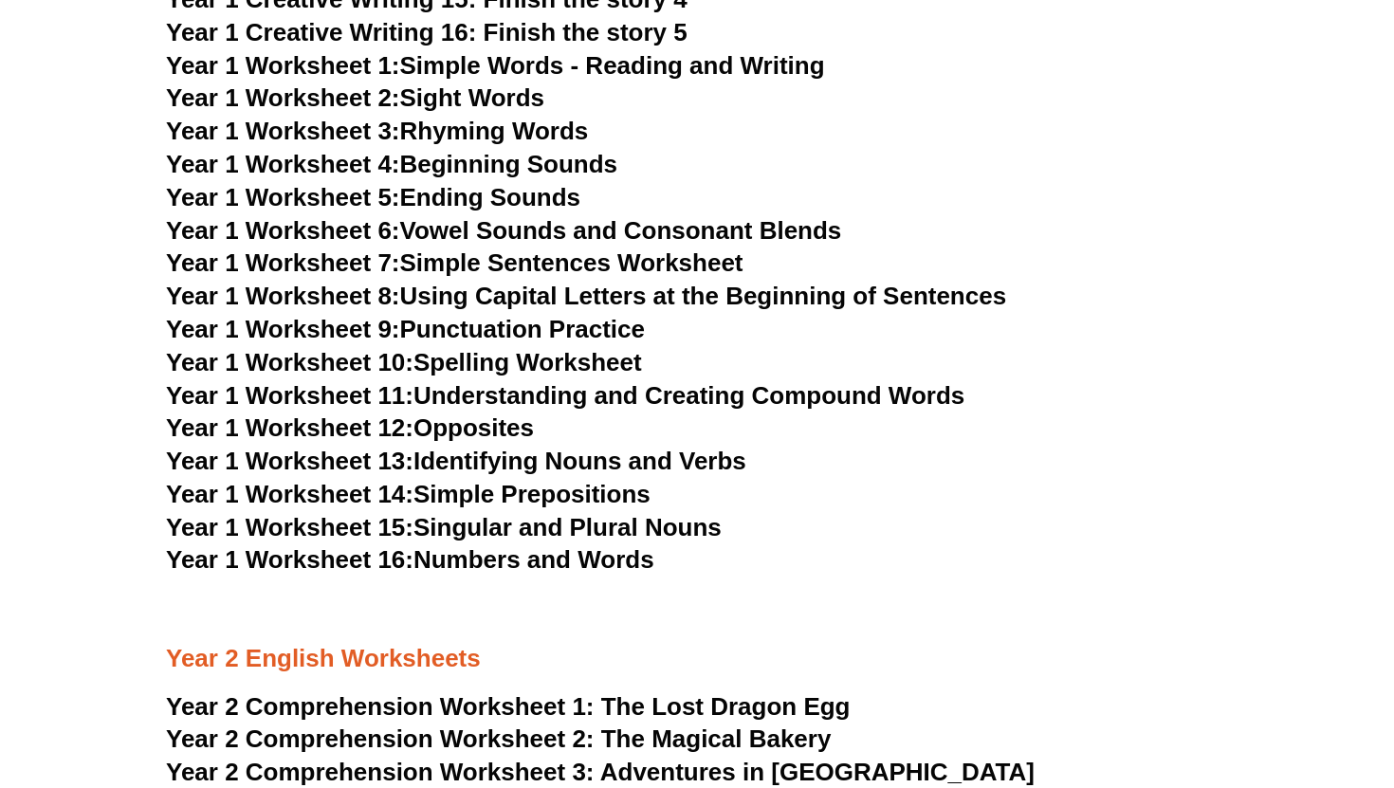
click at [557, 508] on link "Year 1 Worksheet 14: Simple Prepositions" at bounding box center [408, 494] width 485 height 28
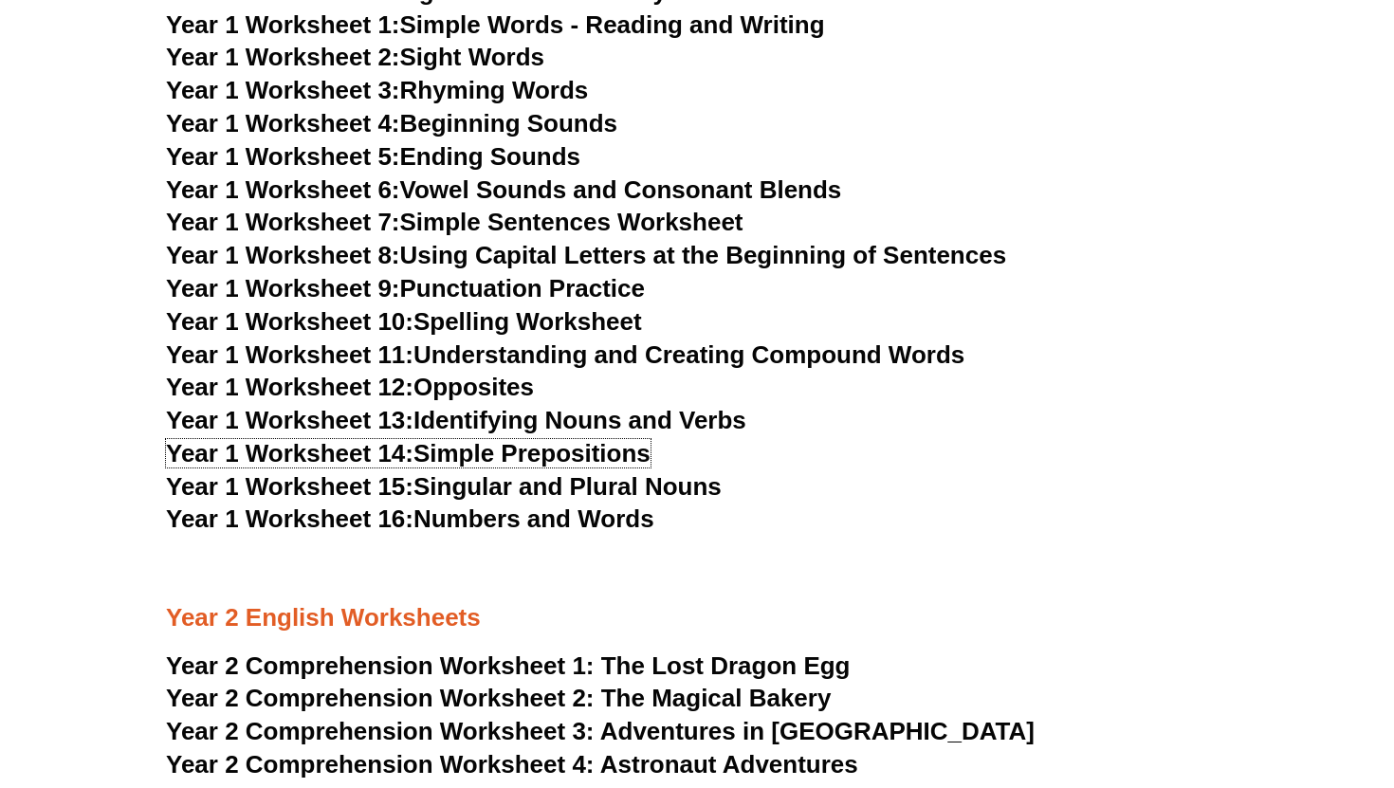
scroll to position [3377, 0]
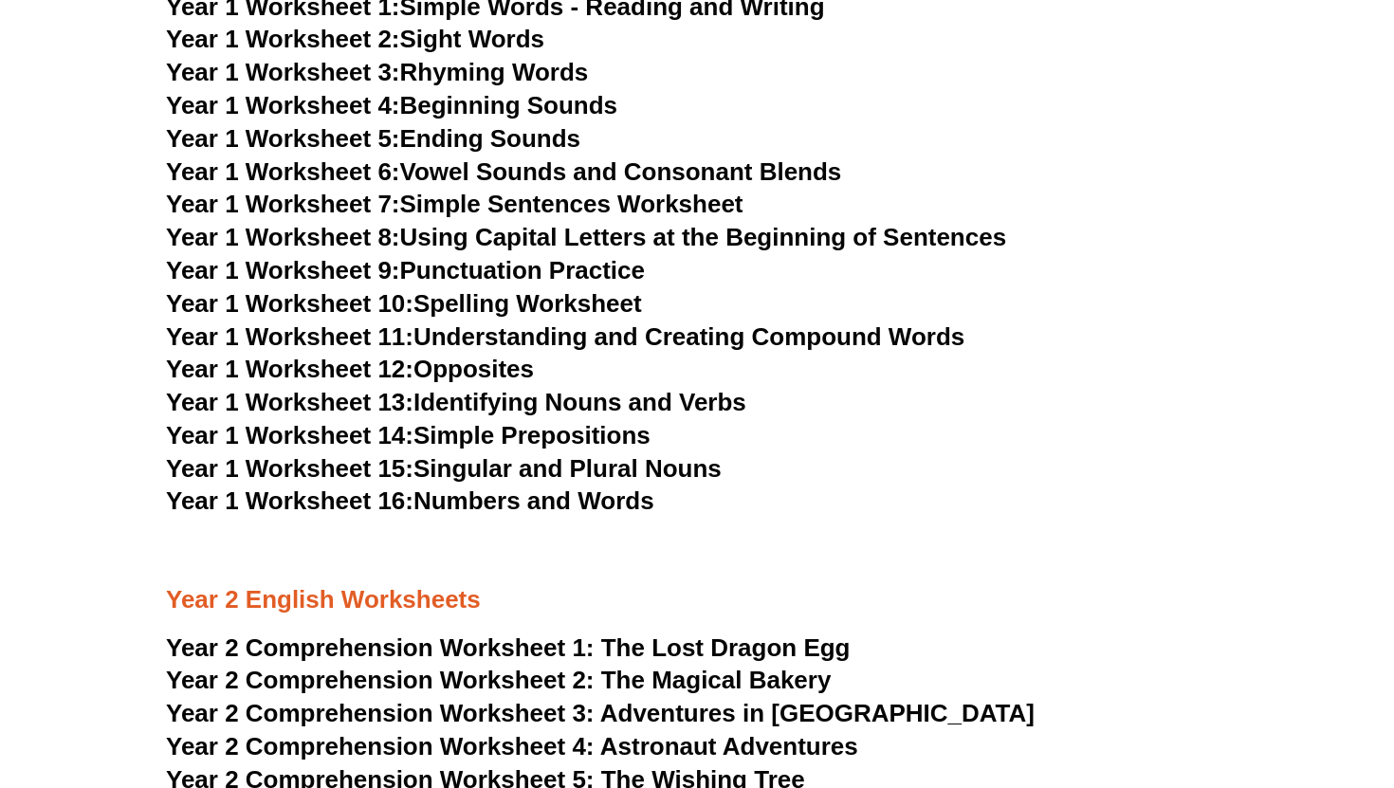
click at [586, 435] on link "Year 1 Worksheet 14: Simple Prepositions" at bounding box center [408, 435] width 485 height 28
click at [584, 502] on link "Year 1 Worksheet 16: Numbers and Words" at bounding box center [410, 500] width 488 height 28
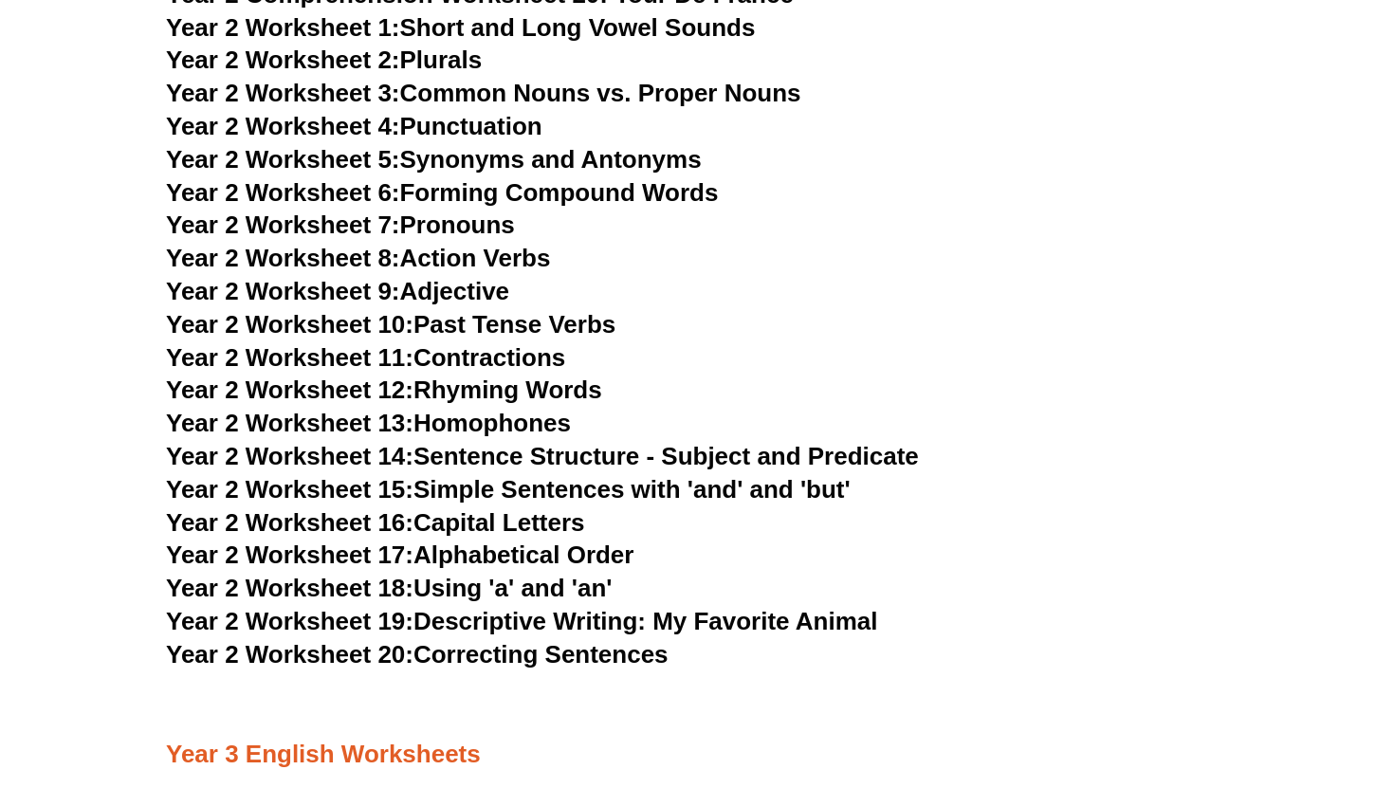
scroll to position [4665, 0]
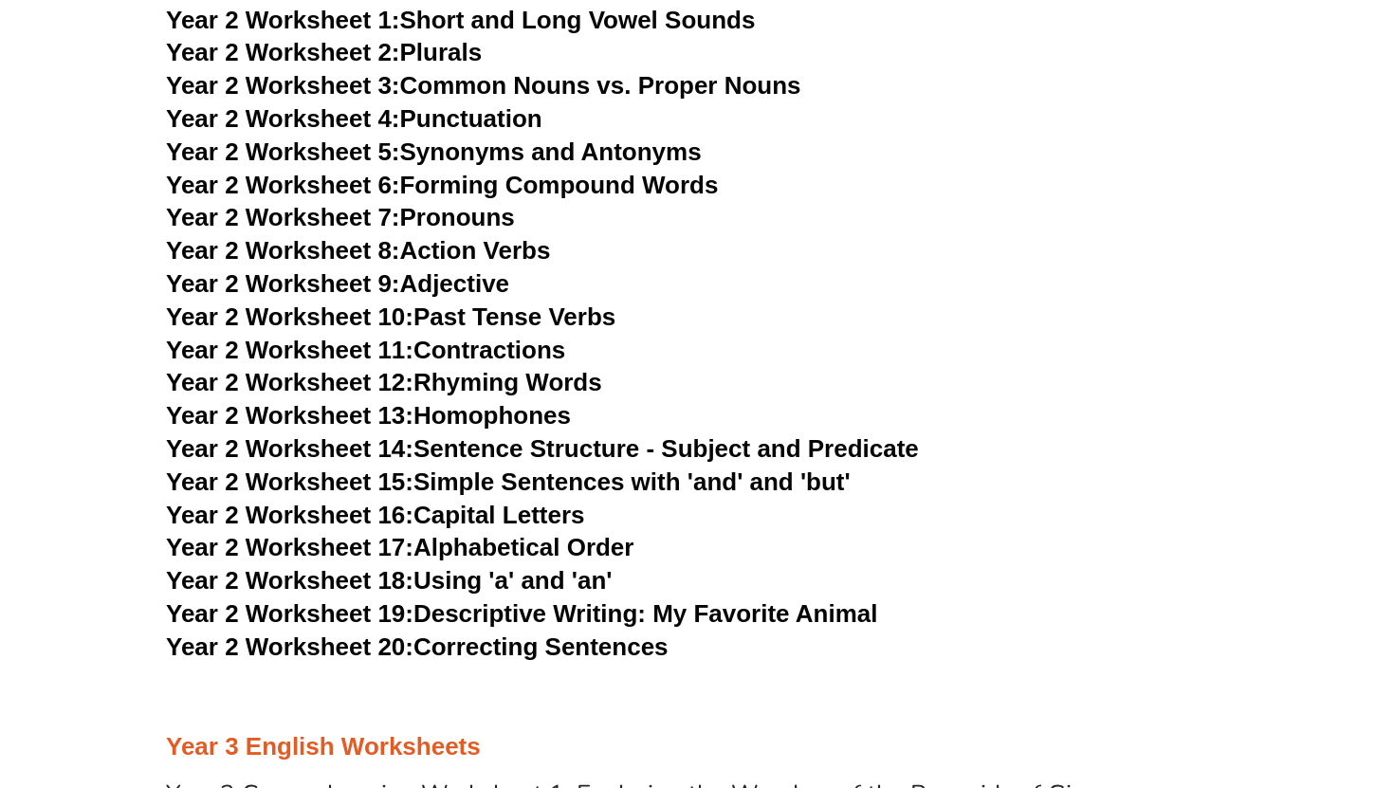
click at [541, 482] on link "Year 2 Worksheet 15: Simple Sentences with 'and' and 'but'" at bounding box center [508, 481] width 685 height 28
click at [604, 616] on link "Year 2 Worksheet 19: Descriptive Writing: My Favorite Animal" at bounding box center [521, 613] width 711 height 28
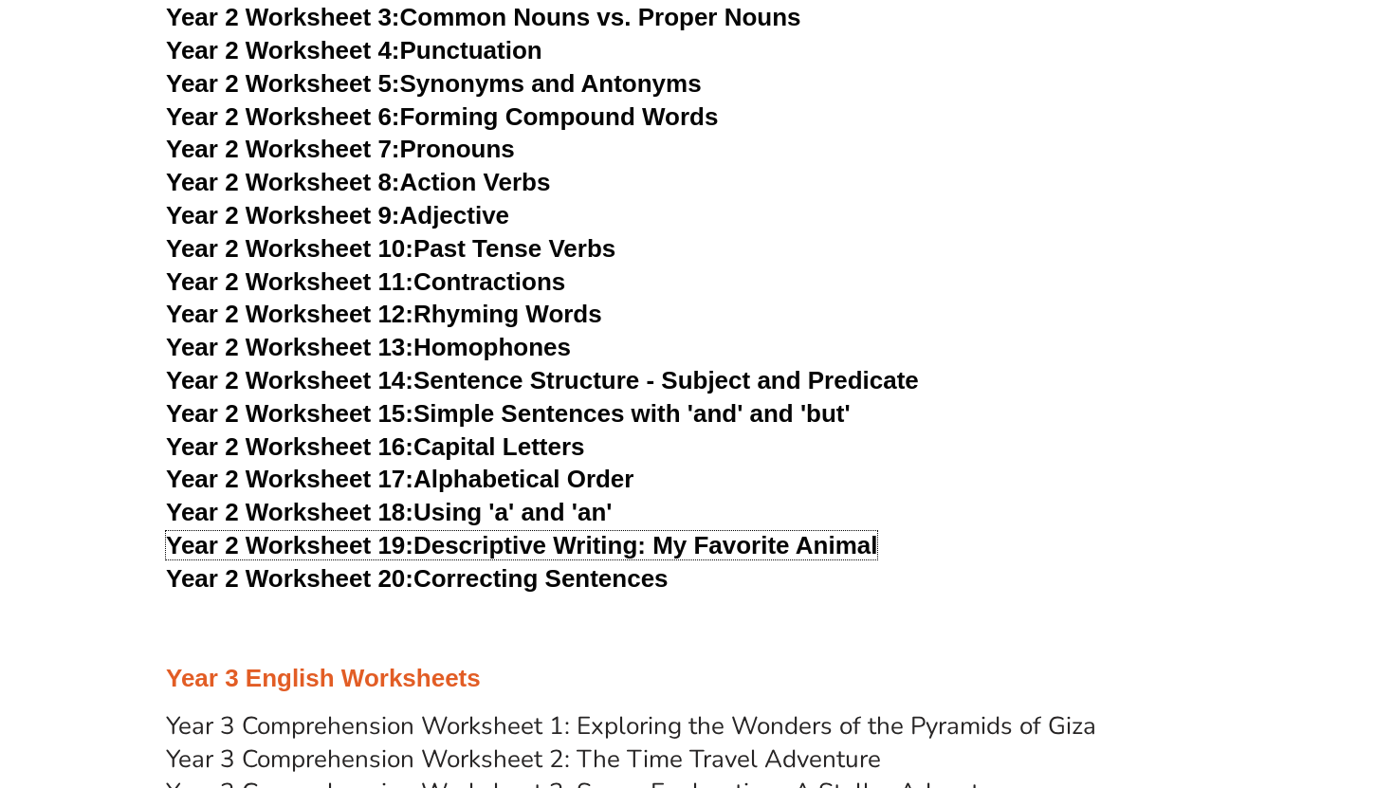
scroll to position [4745, 0]
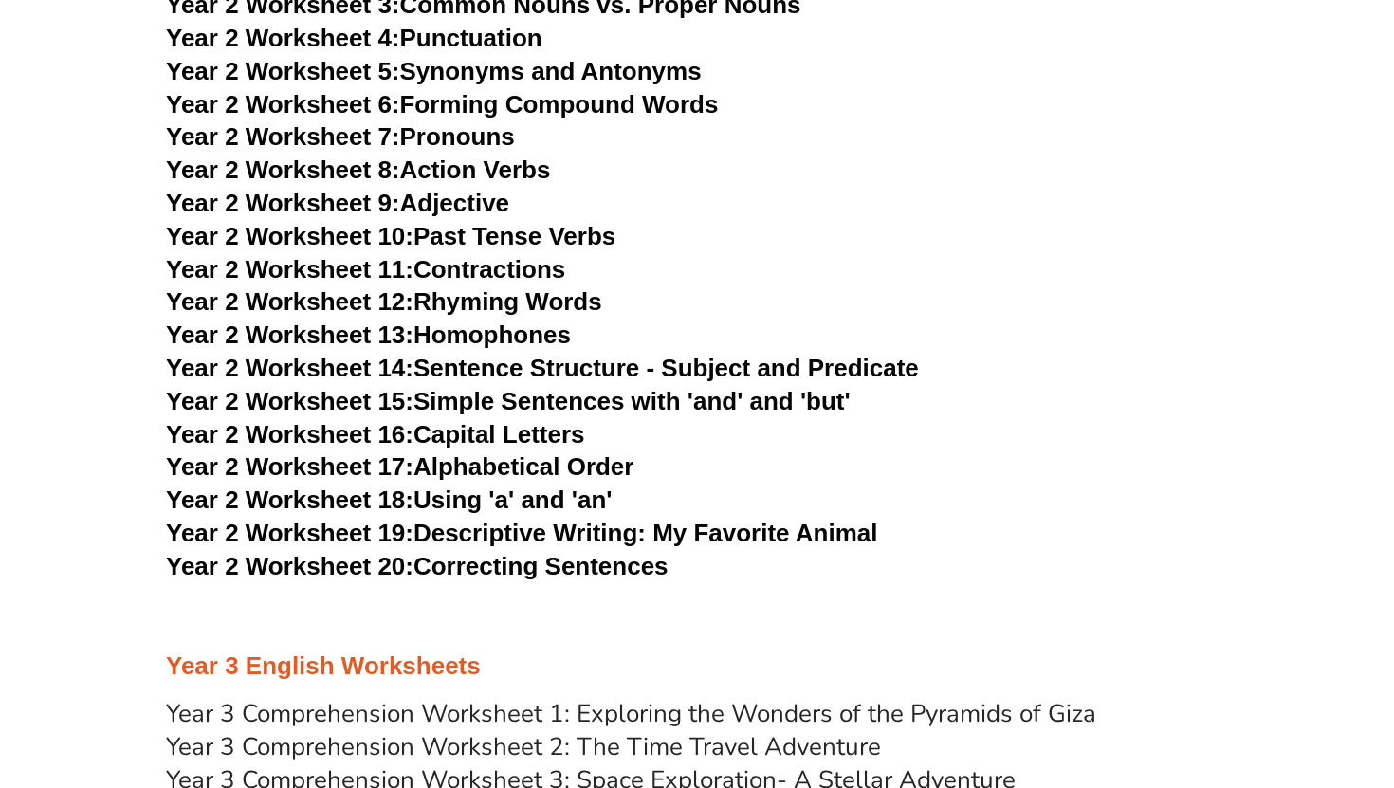
click at [531, 264] on link "Year 2 Worksheet 11: Contractions" at bounding box center [365, 269] width 399 height 28
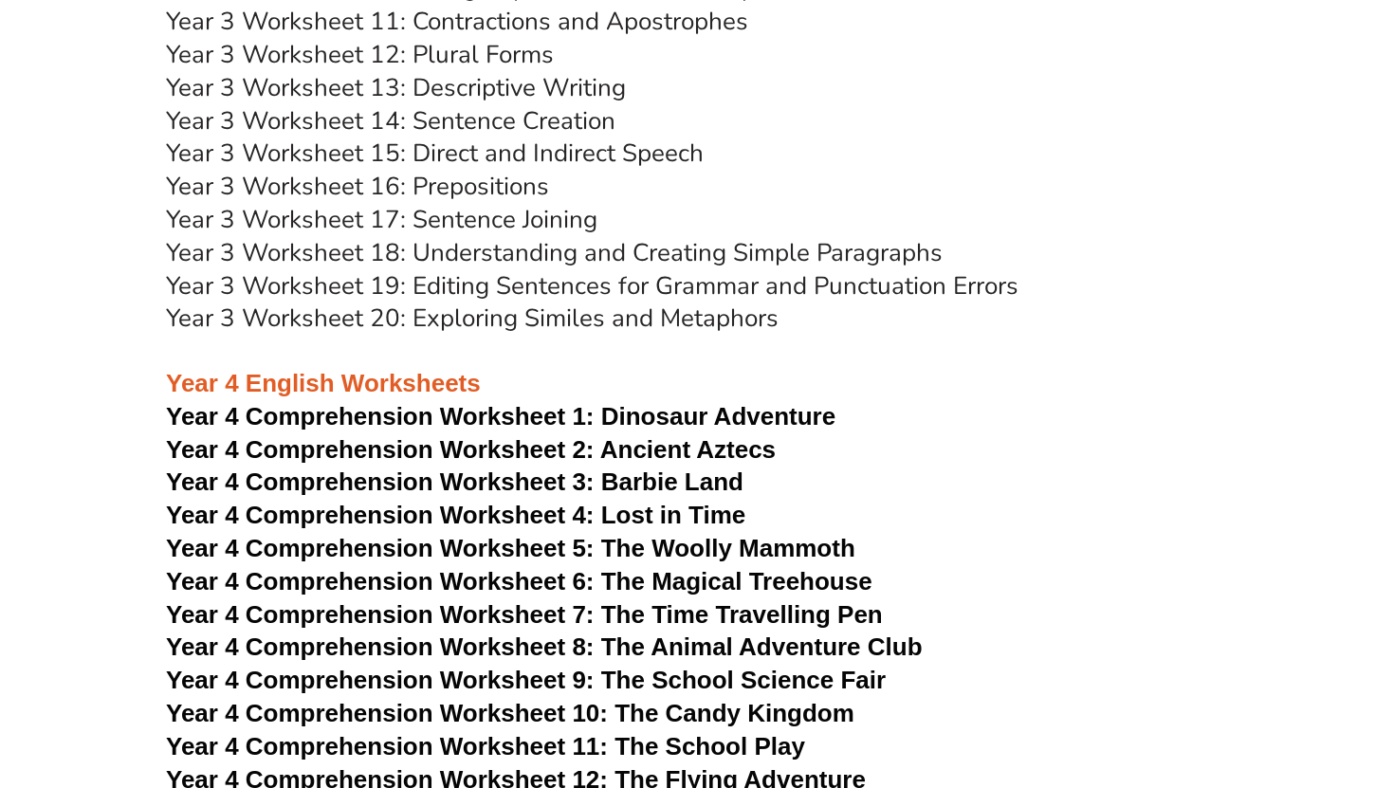
scroll to position [6450, 0]
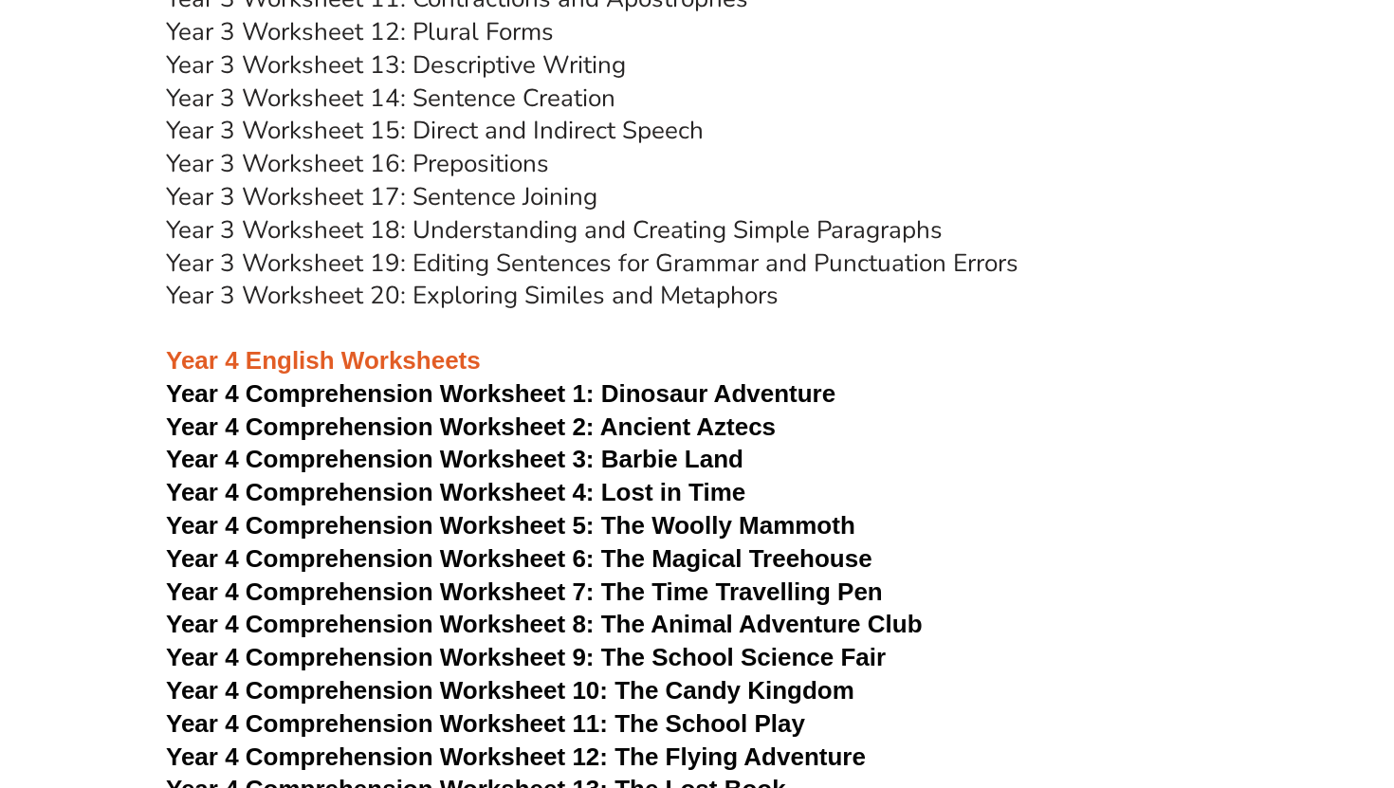
click at [603, 260] on link "Year 3 Worksheet 19: Editing Sentences for Grammar and Punctuation Errors" at bounding box center [592, 263] width 852 height 33
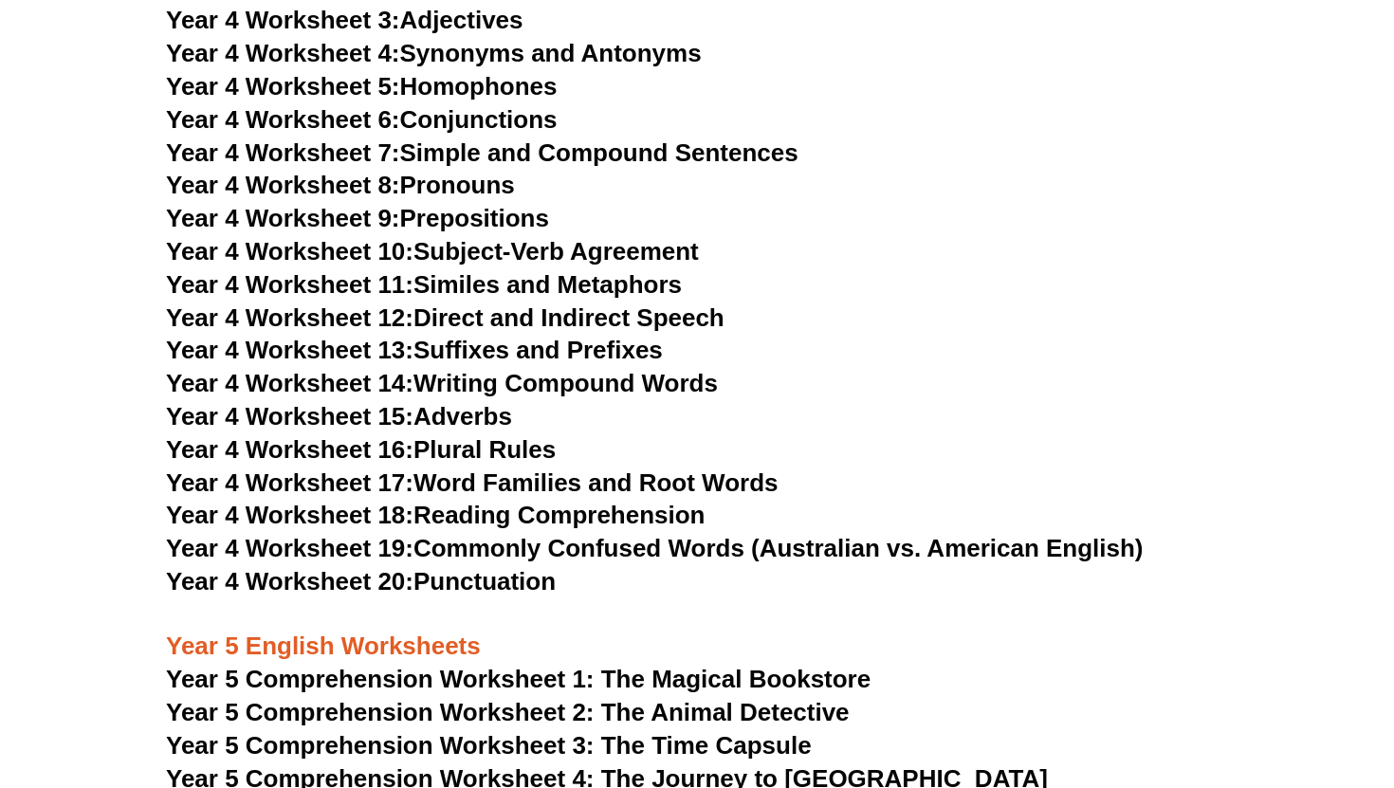
scroll to position [7548, 0]
click at [647, 150] on link "Year 4 Worksheet 7: Simple and Compound Sentences" at bounding box center [482, 153] width 632 height 28
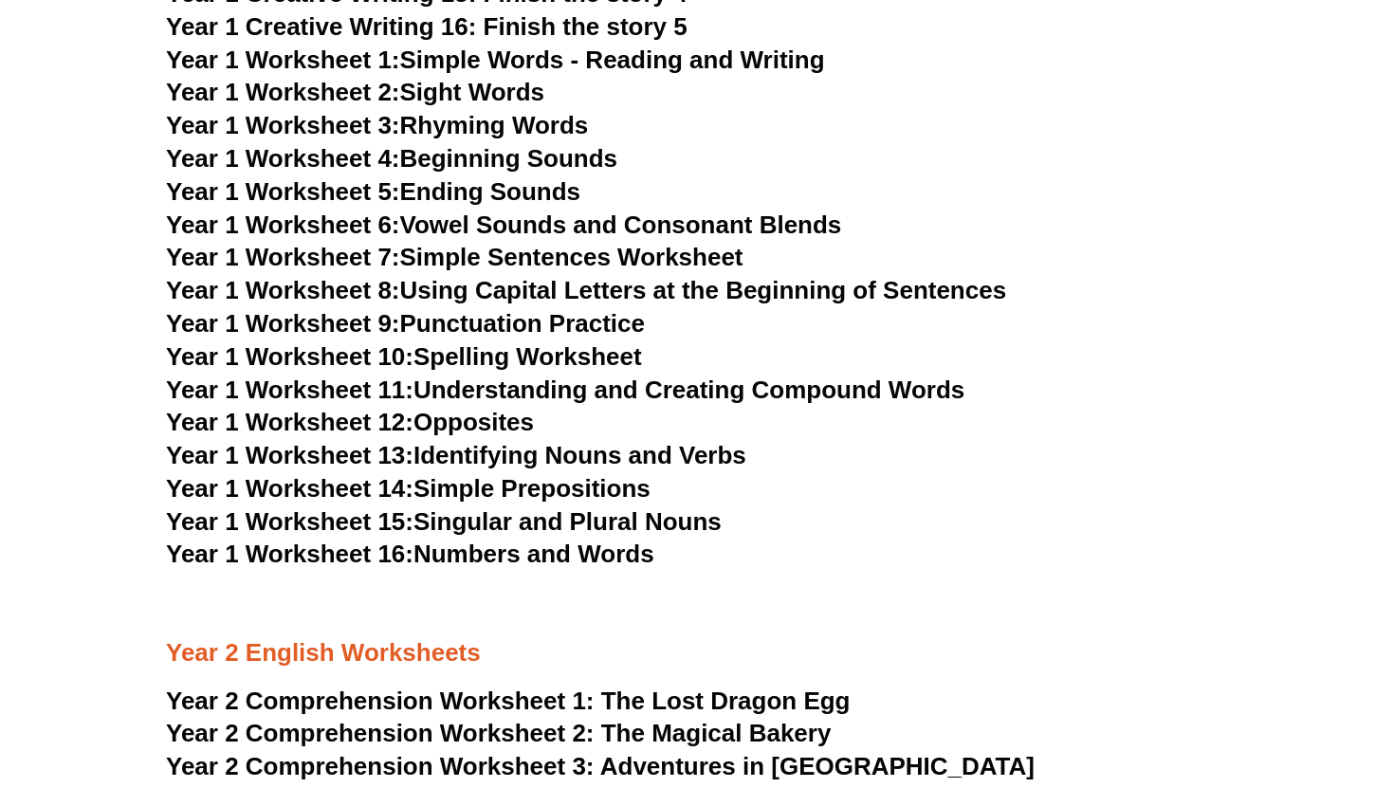
scroll to position [3333, 0]
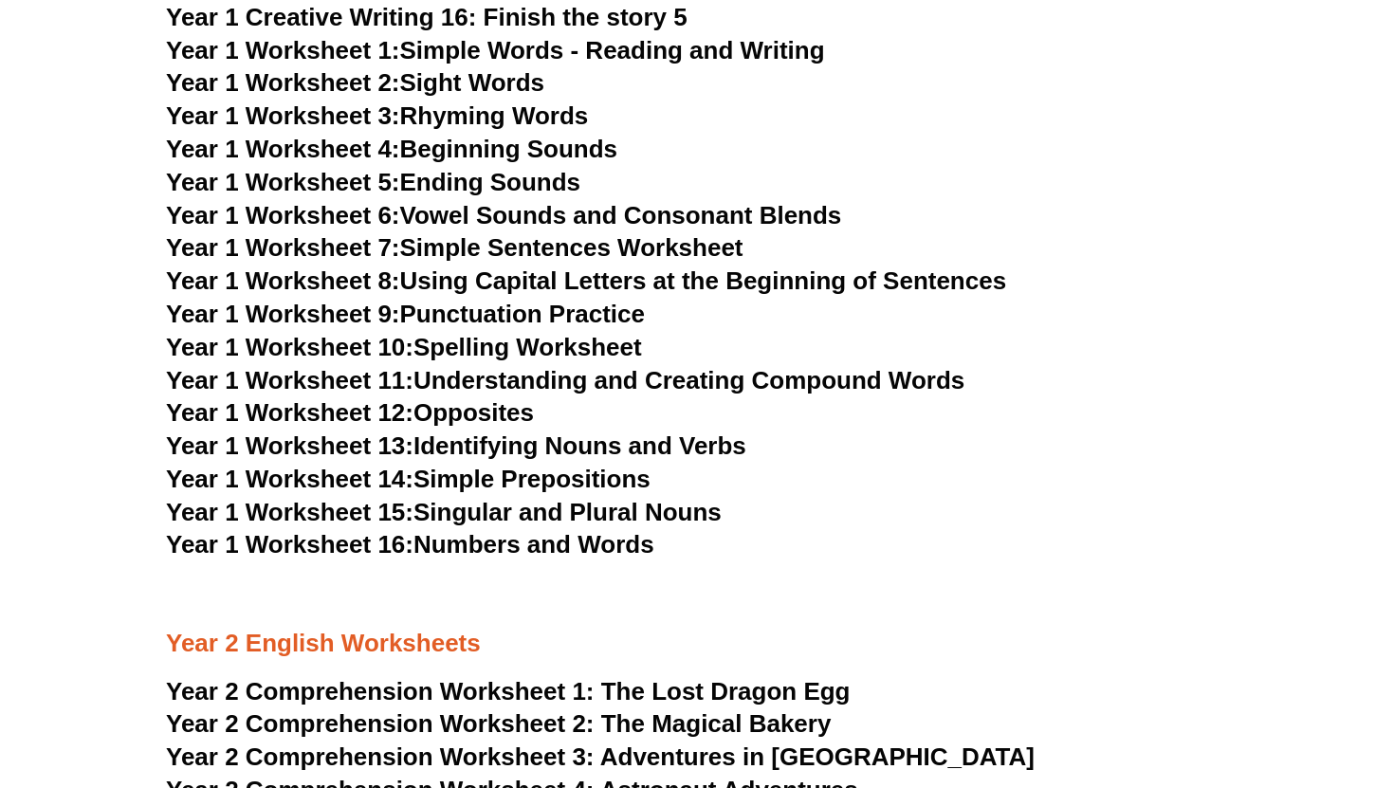
click at [502, 409] on link "Year 1 Worksheet 12: Opposites" at bounding box center [350, 412] width 368 height 28
click at [662, 54] on link "Year 1 Worksheet 1: Simple Words - Reading and Writing" at bounding box center [495, 50] width 659 height 28
